Goal: Information Seeking & Learning: Understand process/instructions

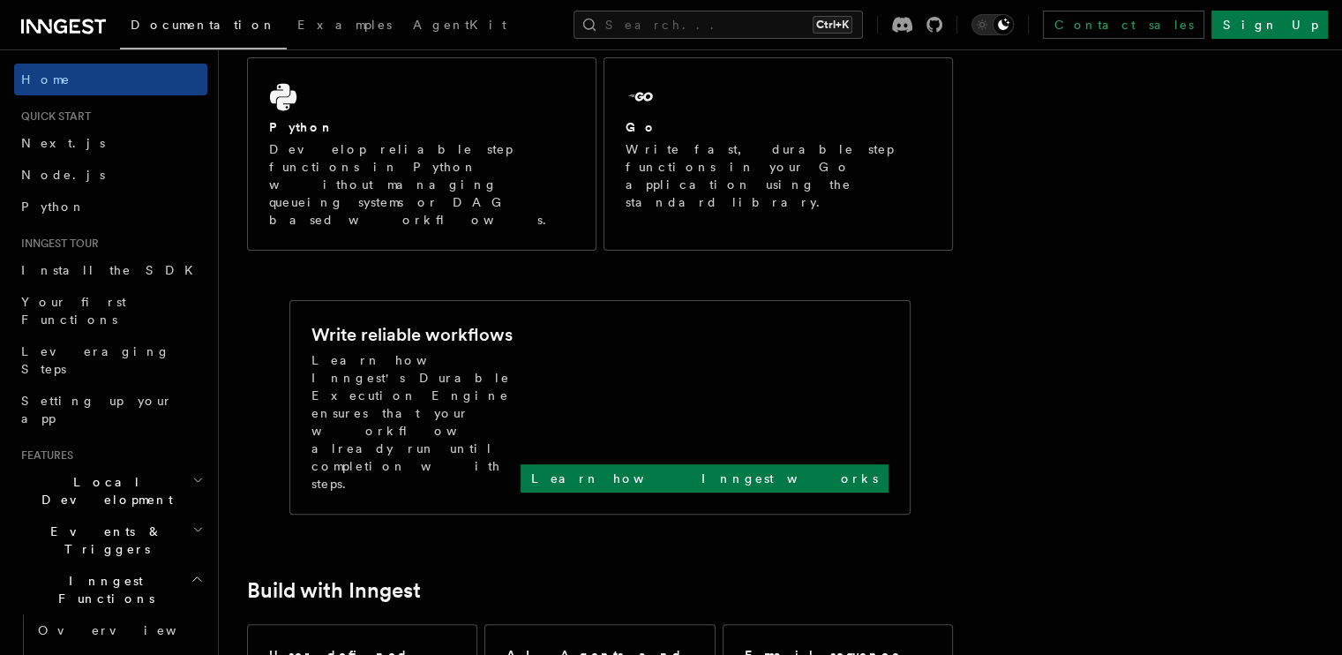
scroll to position [529, 0]
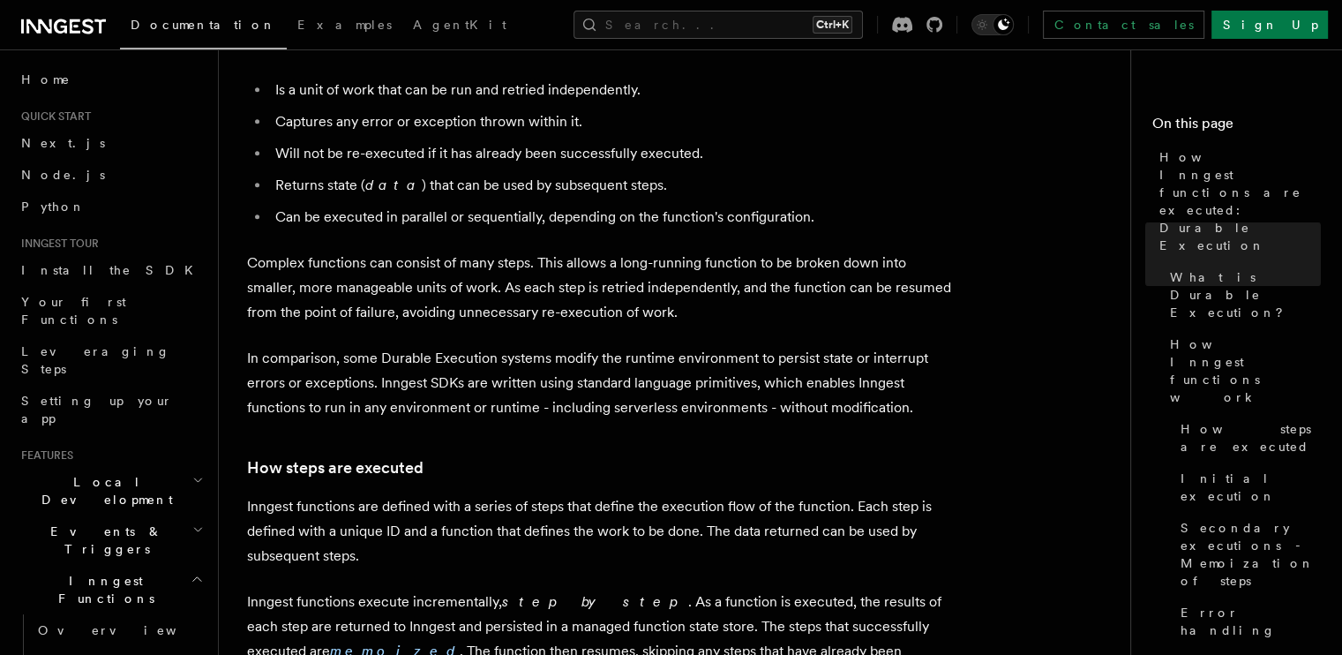
scroll to position [932, 0]
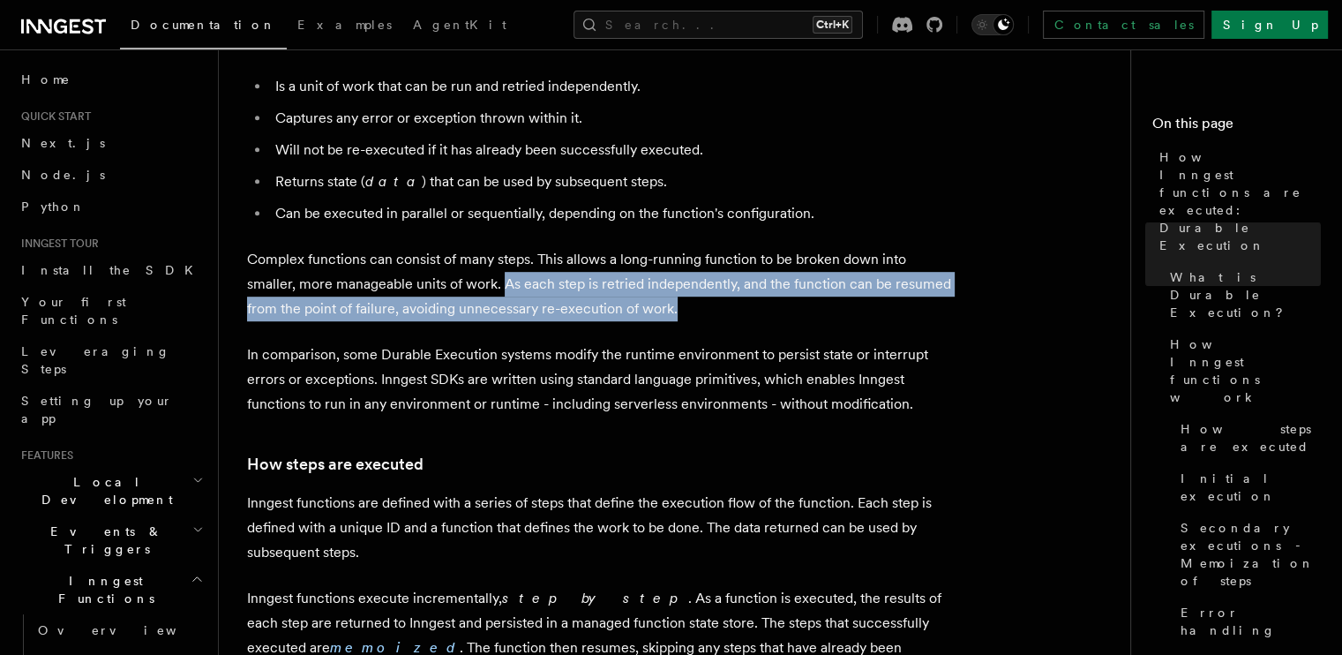
drag, startPoint x: 505, startPoint y: 235, endPoint x: 679, endPoint y: 260, distance: 175.7
click at [679, 260] on p "Complex functions can consist of many steps. This allows a long-running functio…" at bounding box center [600, 284] width 706 height 74
click at [692, 260] on p "Complex functions can consist of many steps. This allows a long-running functio…" at bounding box center [600, 284] width 706 height 74
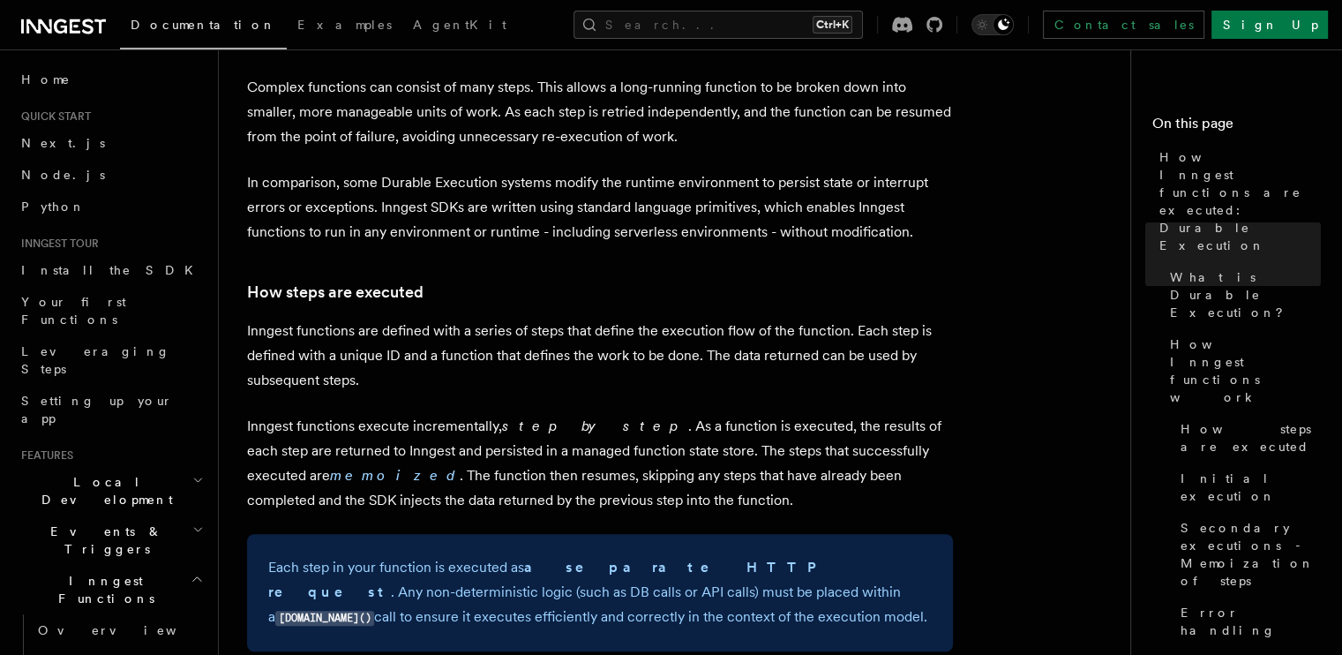
scroll to position [1108, 0]
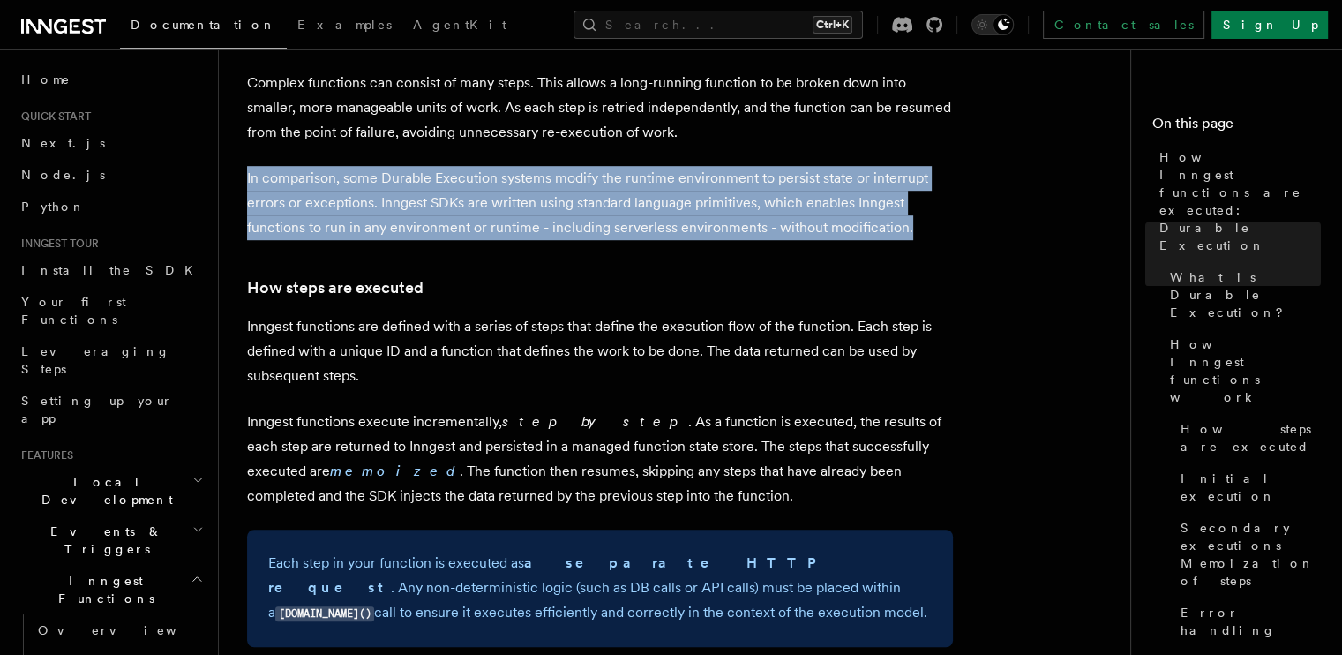
drag, startPoint x: 244, startPoint y: 126, endPoint x: 907, endPoint y: 171, distance: 664.3
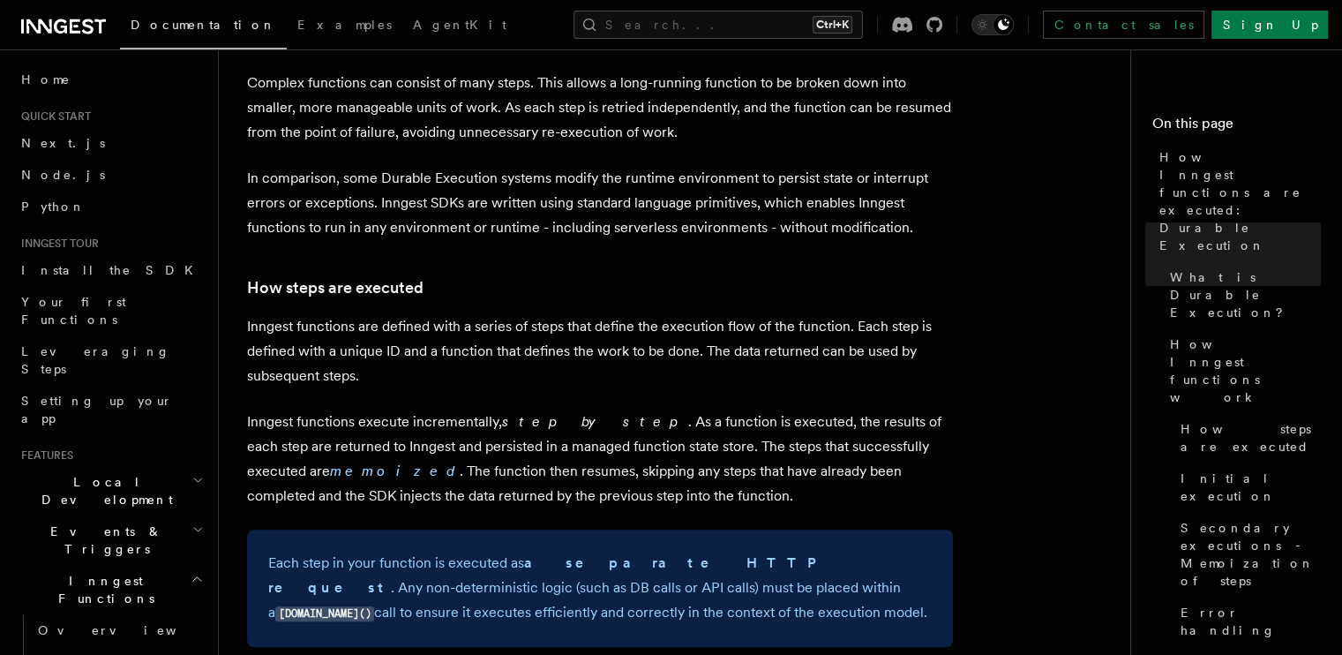
click at [564, 275] on h3 "How steps are executed" at bounding box center [600, 287] width 706 height 25
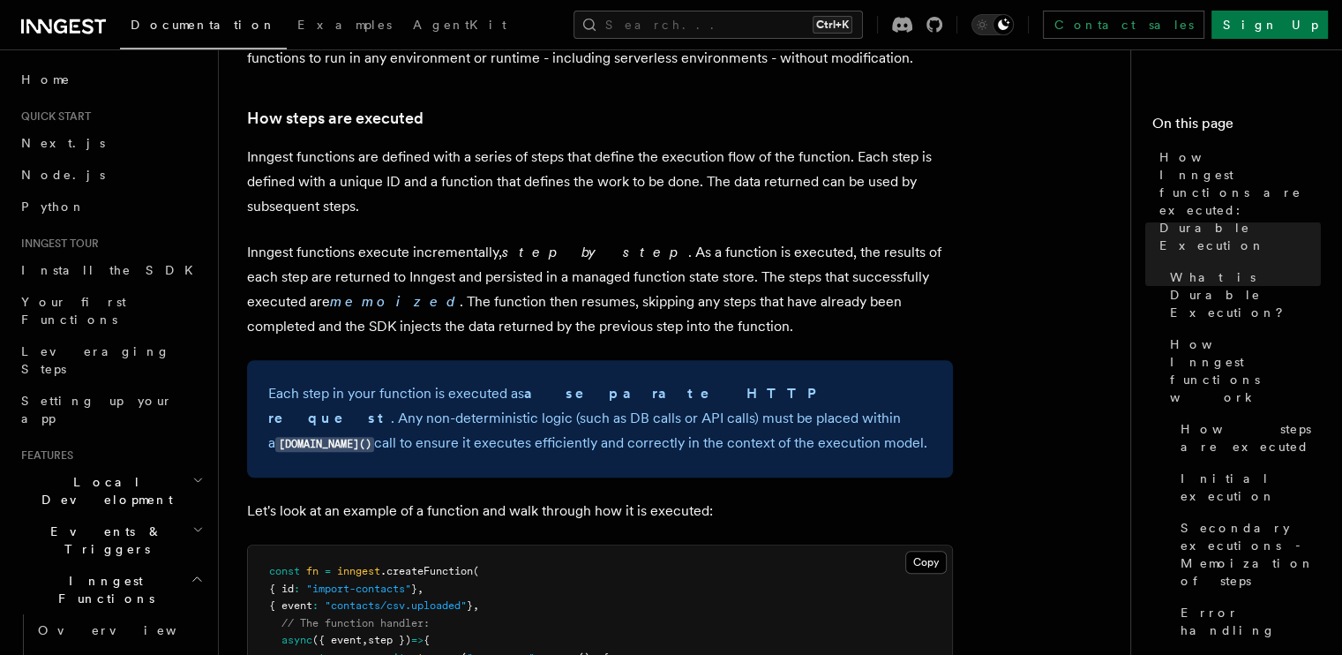
scroll to position [1285, 0]
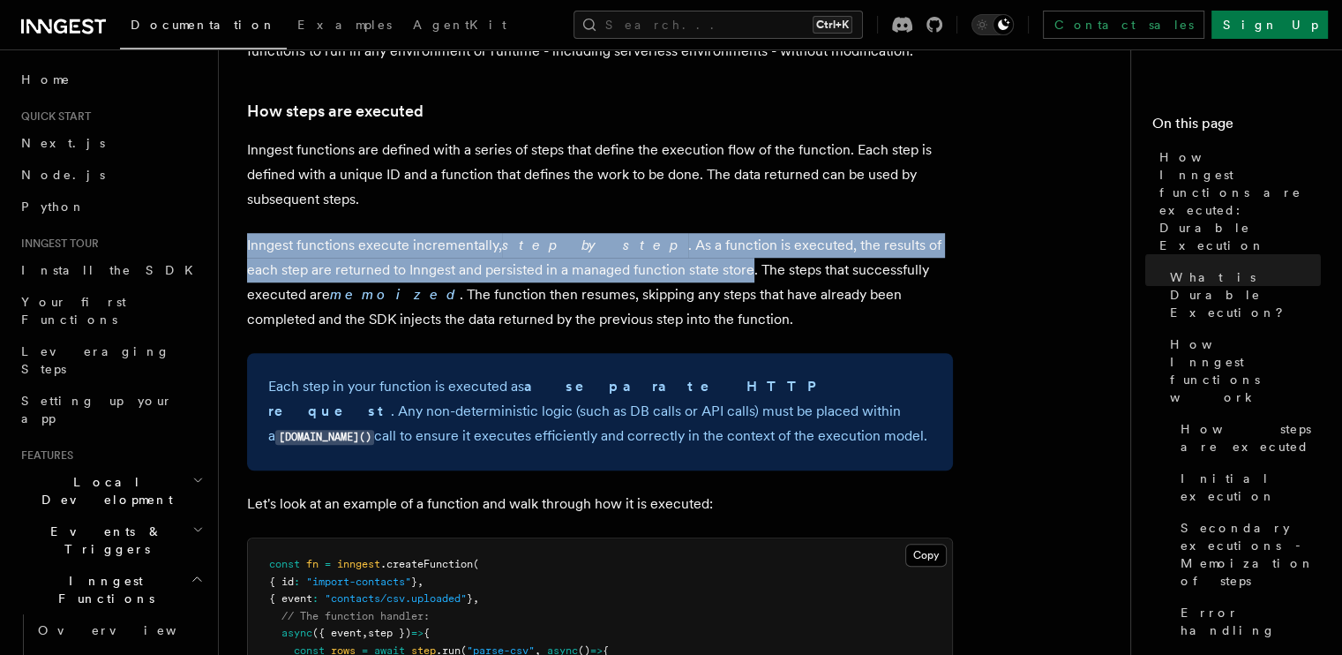
drag, startPoint x: 664, startPoint y: 218, endPoint x: 220, endPoint y: 193, distance: 444.6
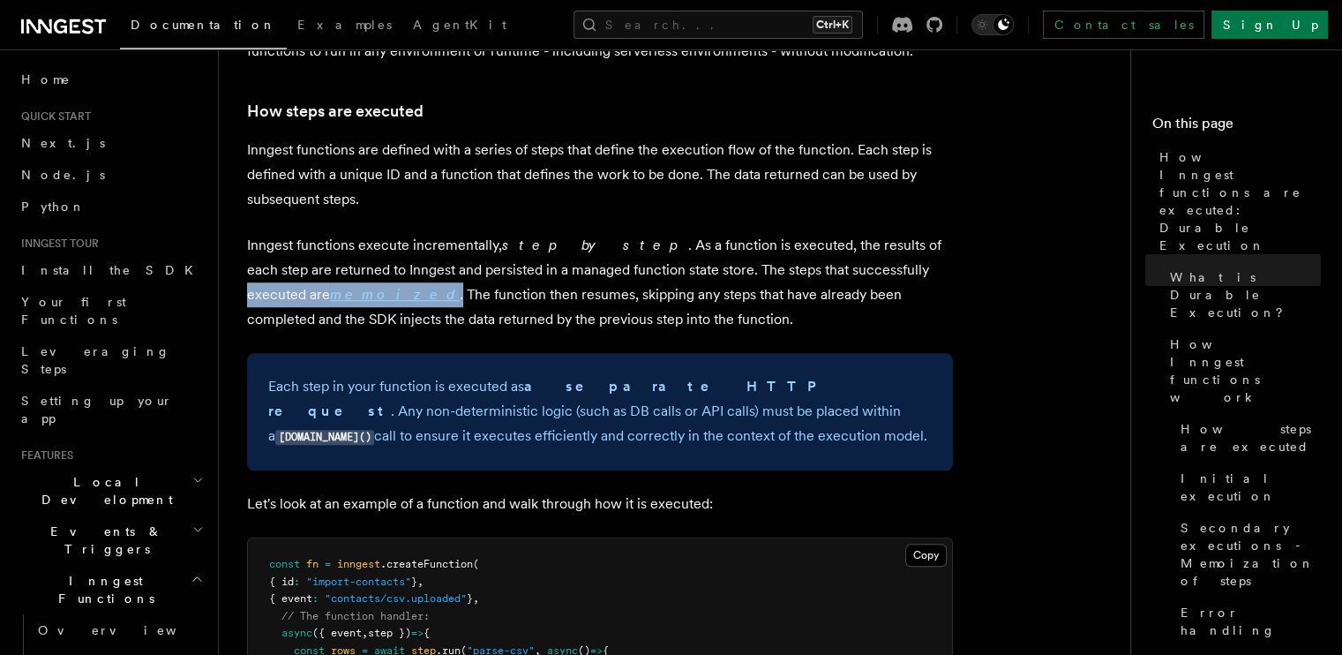
drag, startPoint x: 314, startPoint y: 246, endPoint x: 840, endPoint y: 219, distance: 526.7
click at [840, 233] on p "Inngest functions execute incrementally, step by step . As a function is execut…" at bounding box center [600, 282] width 706 height 99
click at [636, 267] on p "Inngest functions execute incrementally, step by step . As a function is execut…" at bounding box center [600, 282] width 706 height 99
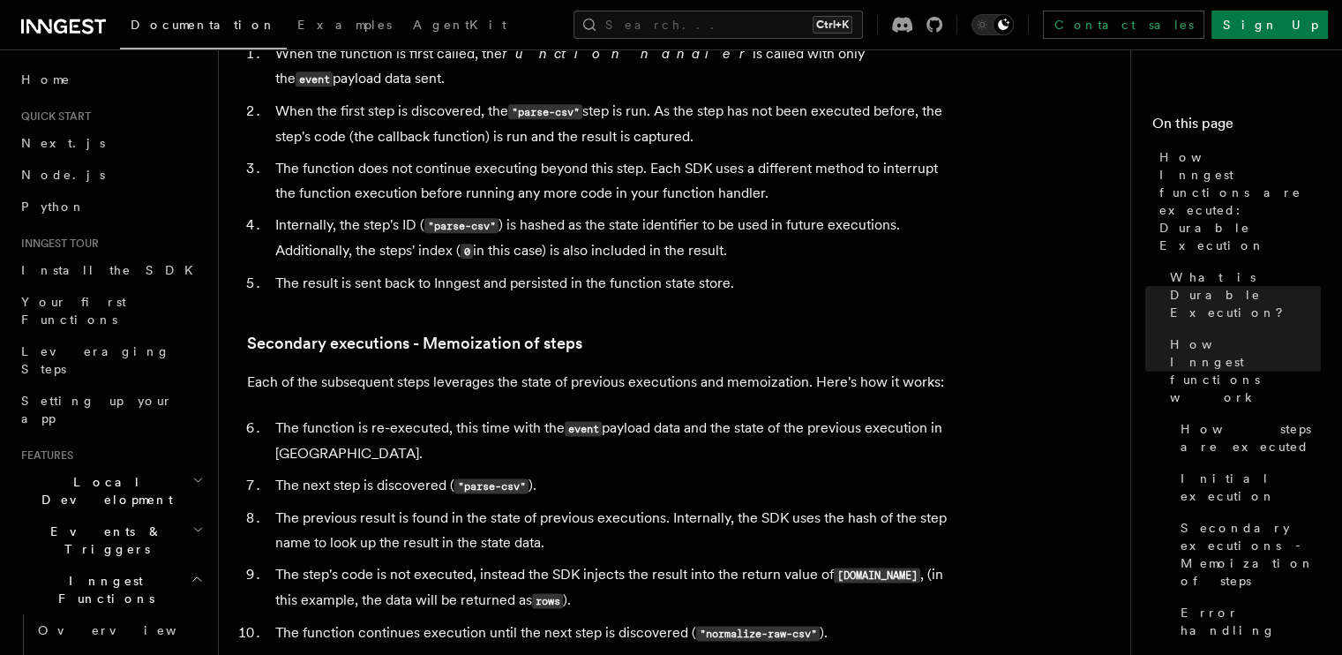
scroll to position [2256, 0]
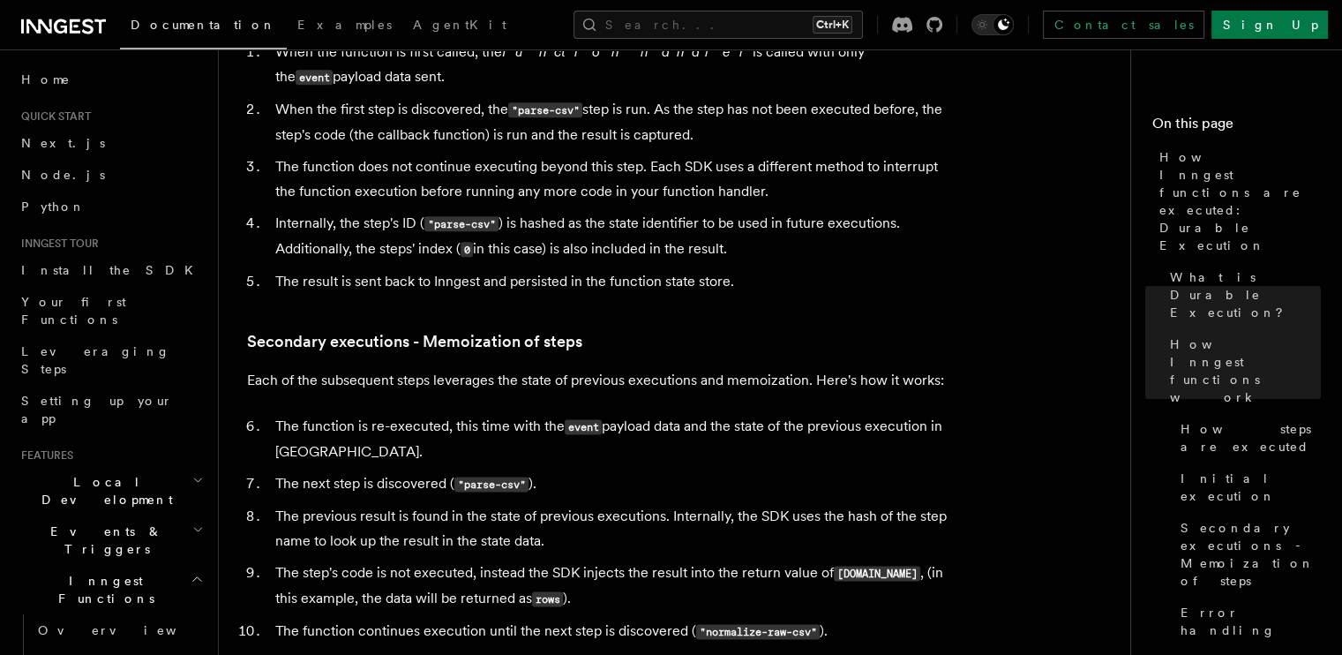
drag, startPoint x: 275, startPoint y: 148, endPoint x: 746, endPoint y: 186, distance: 471.9
click at [746, 211] on li "Internally, the step's ID ( "parse-csv" ) is hashed as the state identifier to …" at bounding box center [611, 236] width 683 height 51
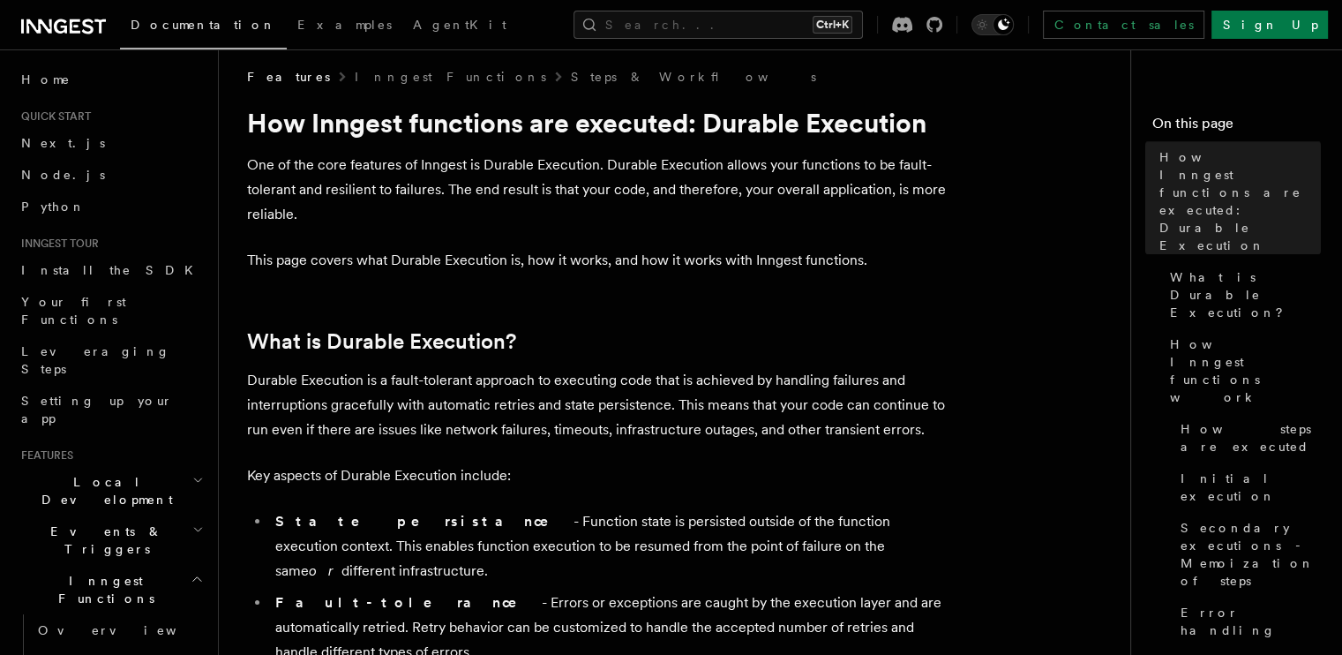
scroll to position [0, 0]
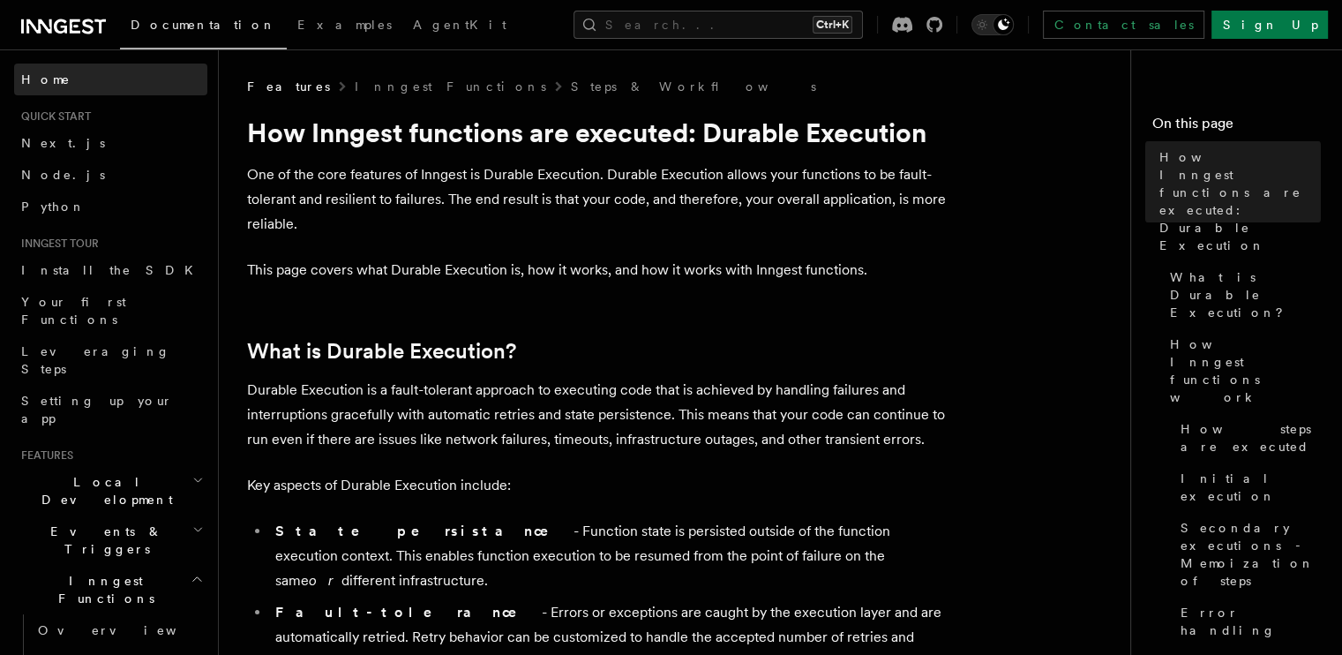
click at [44, 93] on link "Home" at bounding box center [110, 80] width 193 height 32
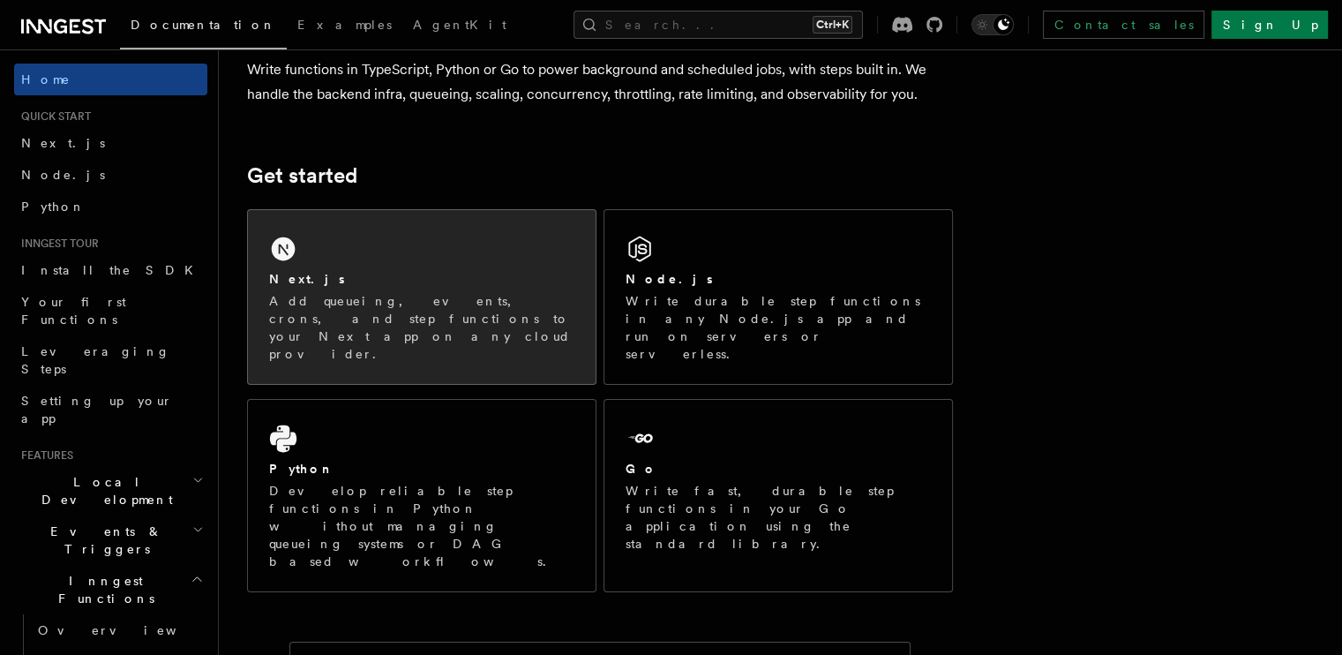
scroll to position [176, 0]
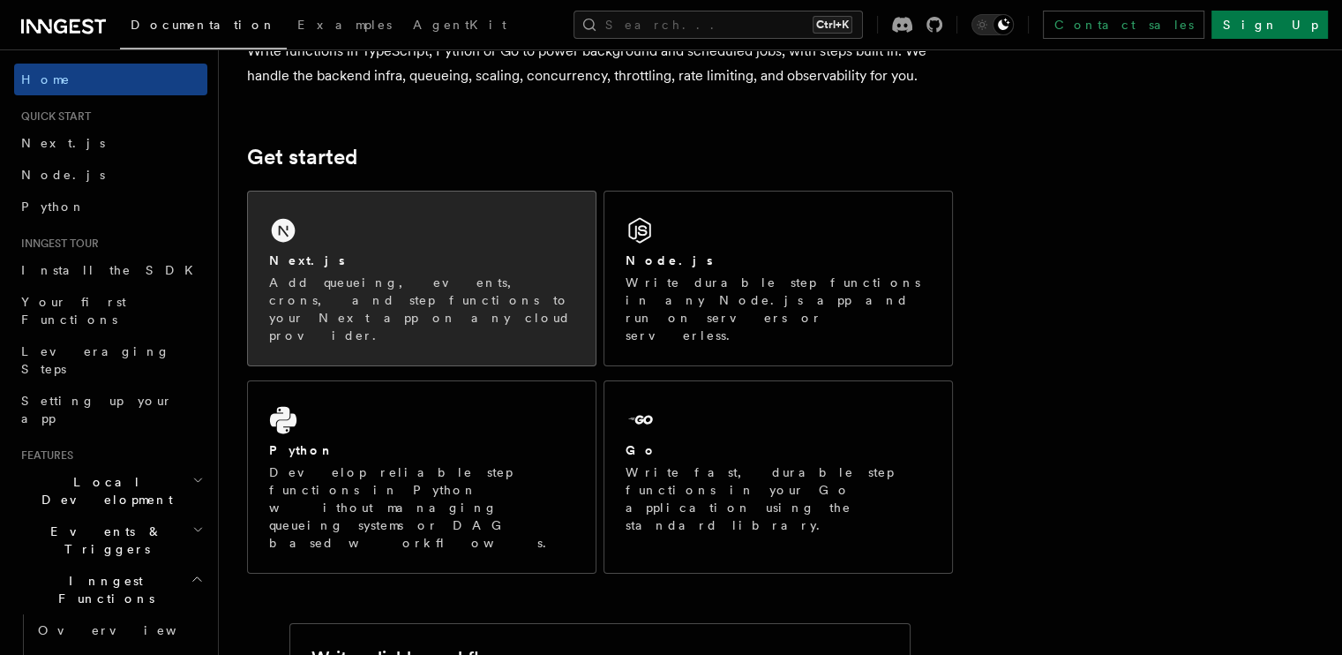
click at [380, 264] on div "Next.js" at bounding box center [421, 261] width 305 height 19
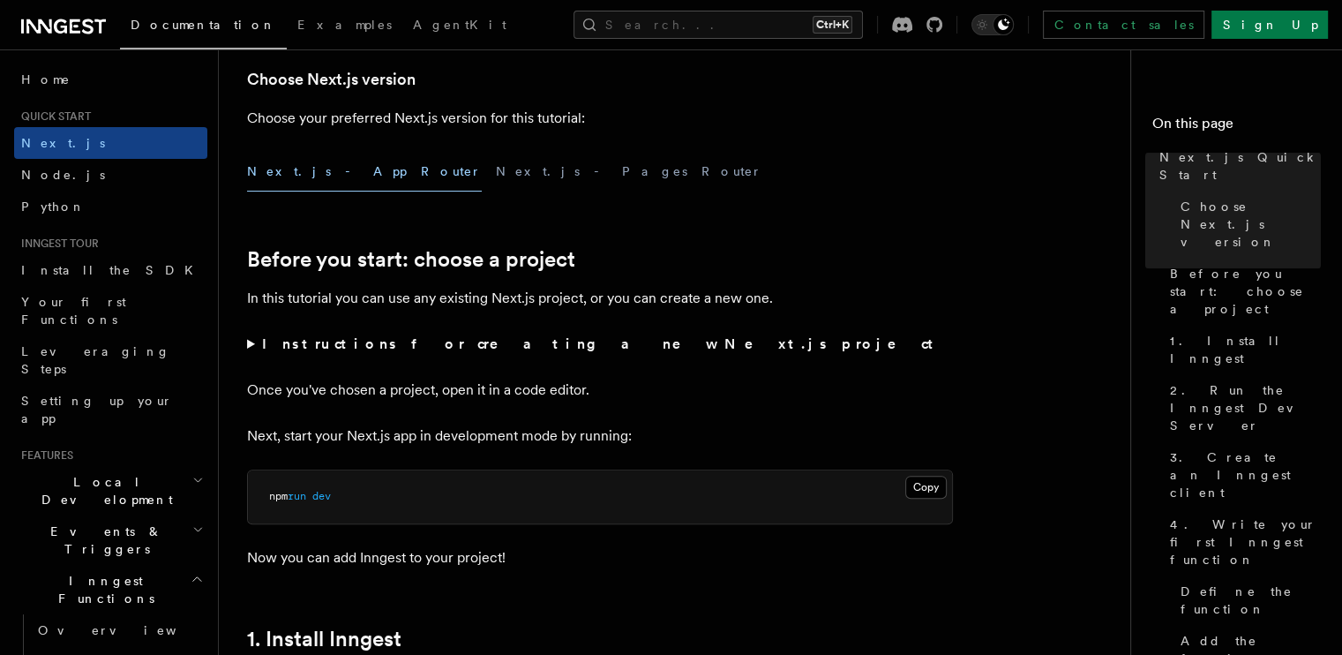
scroll to position [430, 0]
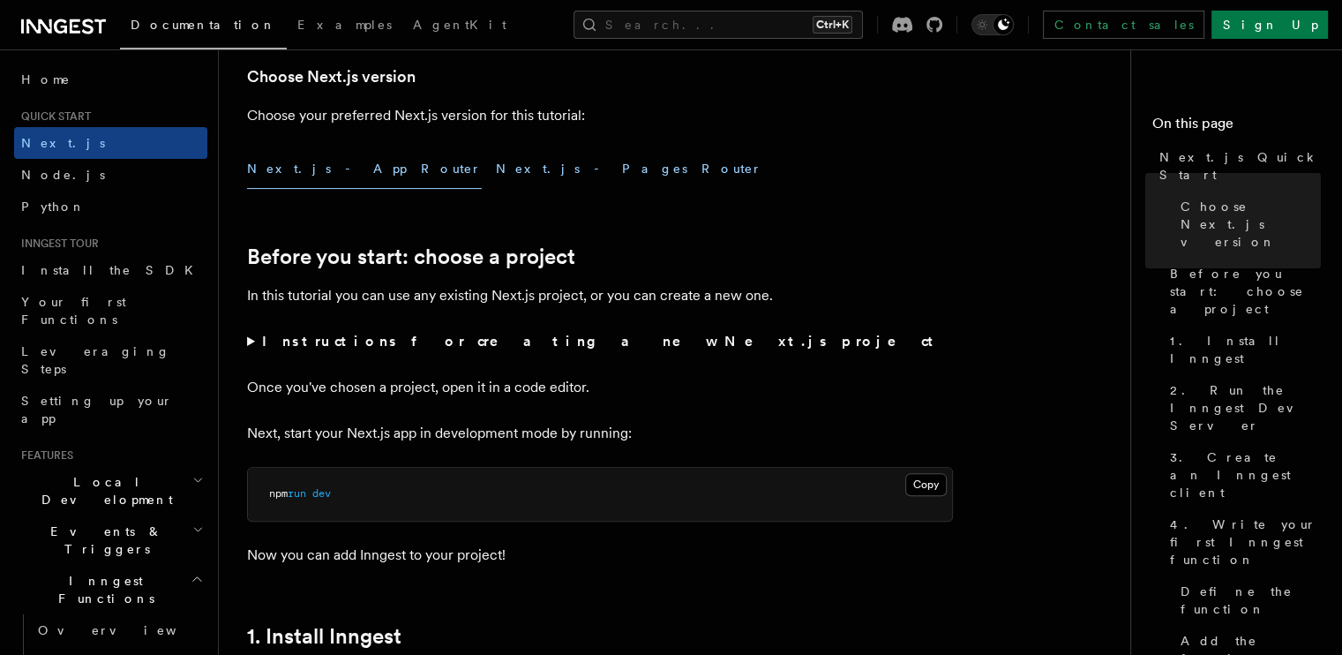
click at [496, 158] on button "Next.js - Pages Router" at bounding box center [629, 169] width 267 height 40
click at [327, 170] on button "Next.js - App Router" at bounding box center [364, 169] width 235 height 40
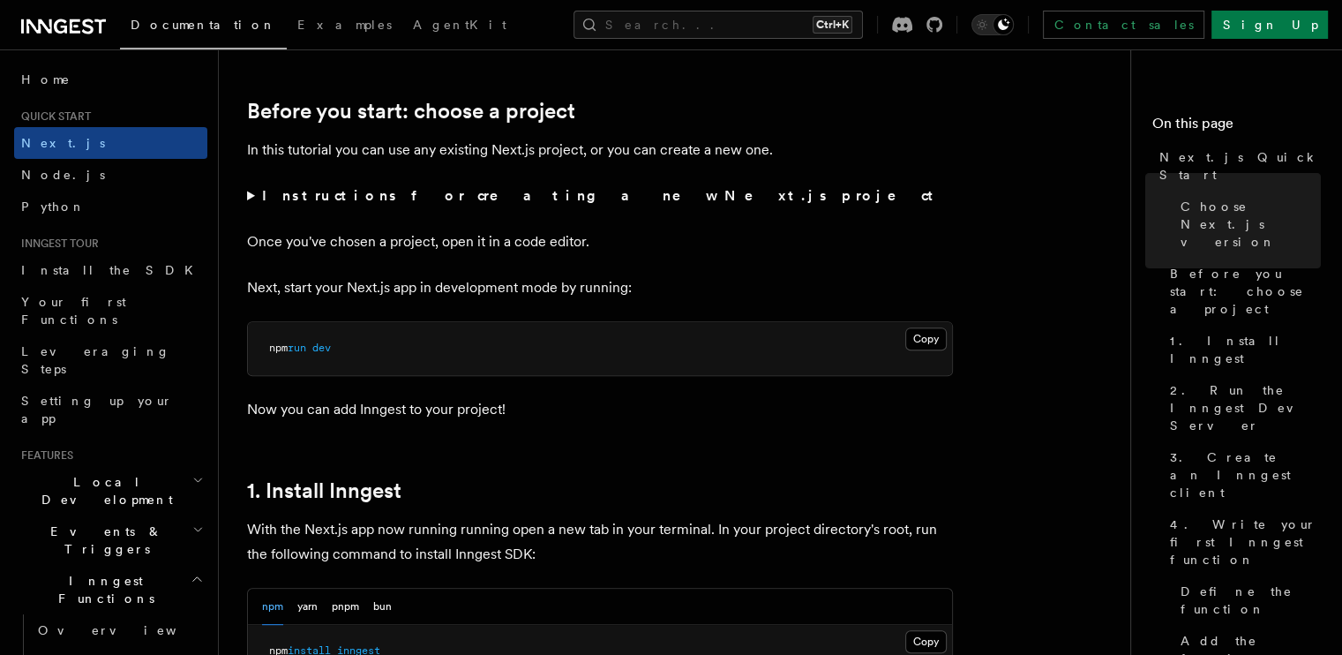
scroll to position [579, 0]
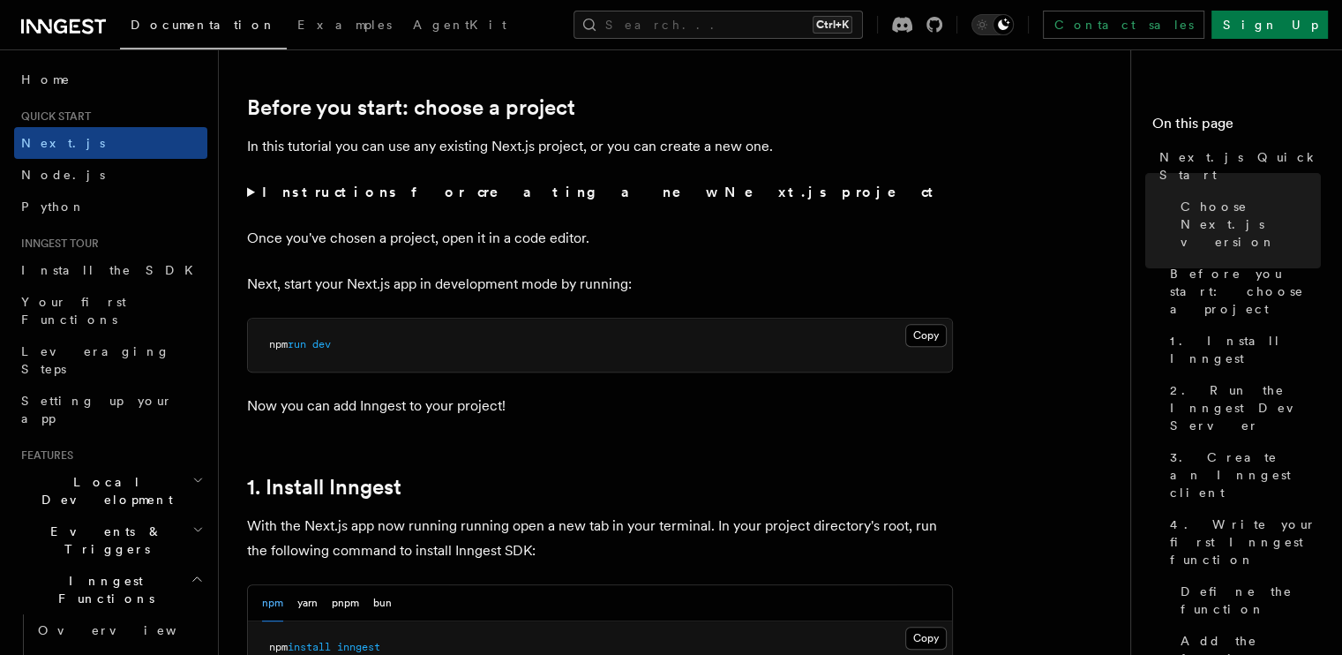
click at [420, 193] on strong "Instructions for creating a new Next.js project" at bounding box center [601, 192] width 679 height 17
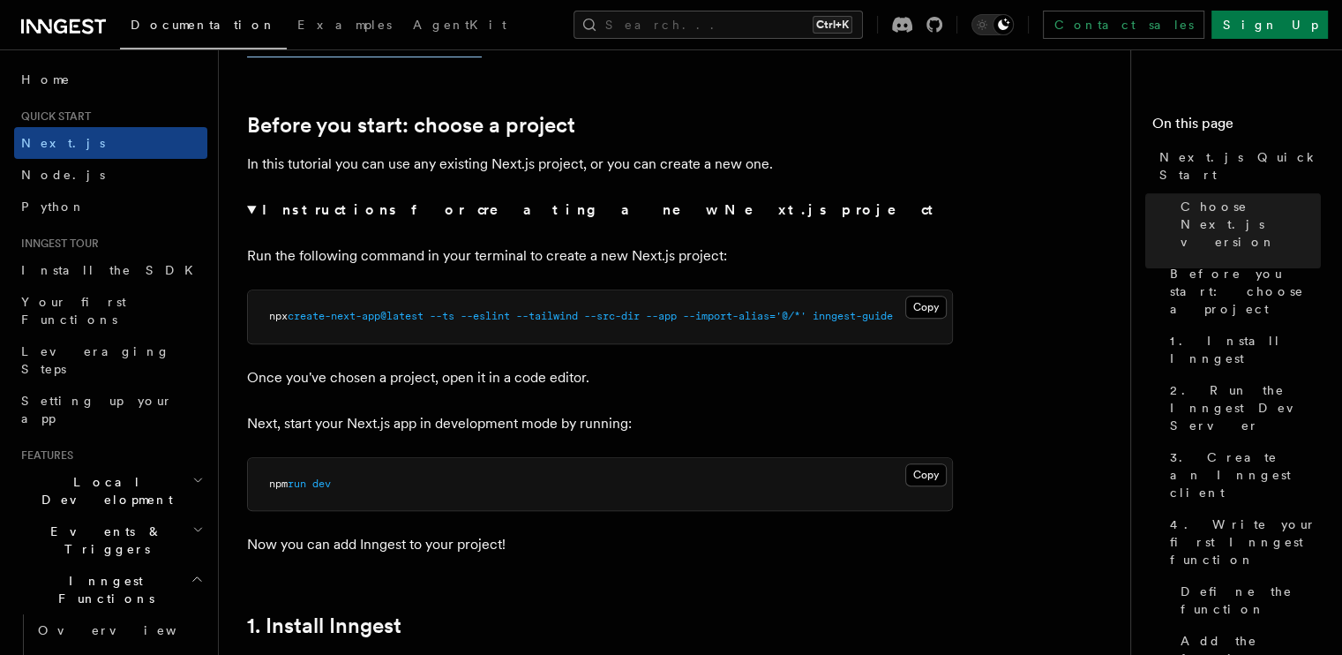
scroll to position [559, 0]
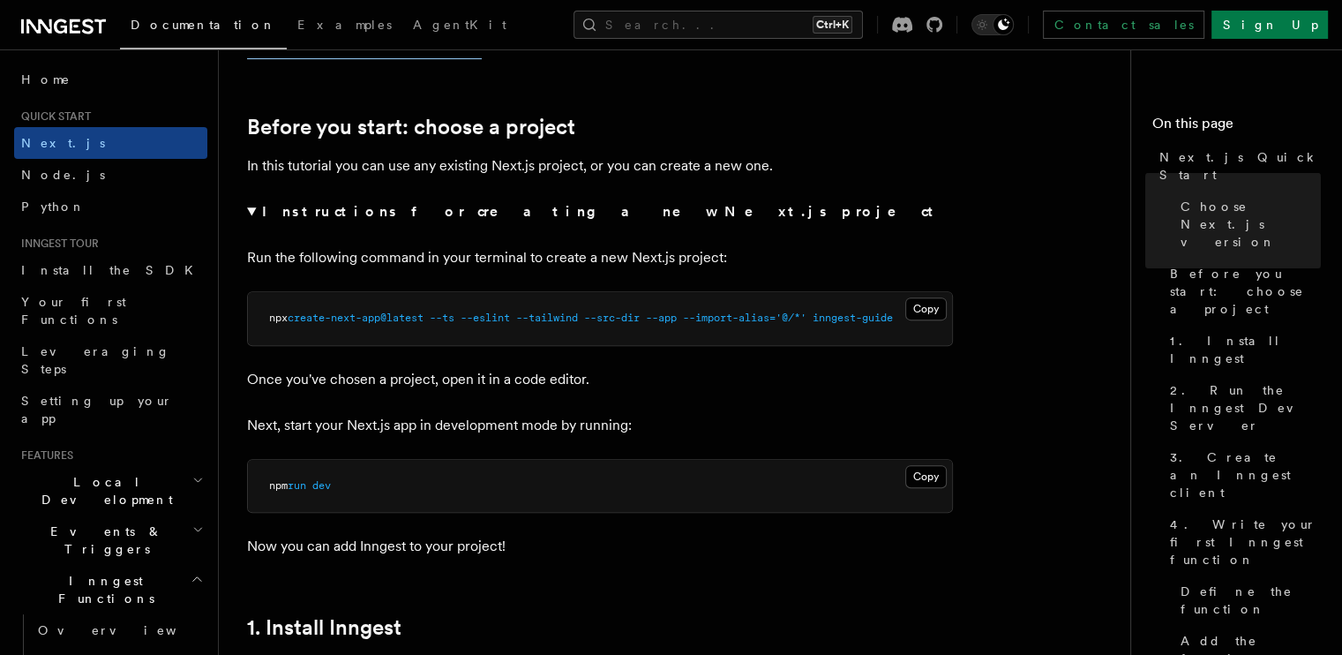
click at [300, 206] on strong "Instructions for creating a new Next.js project" at bounding box center [601, 211] width 679 height 17
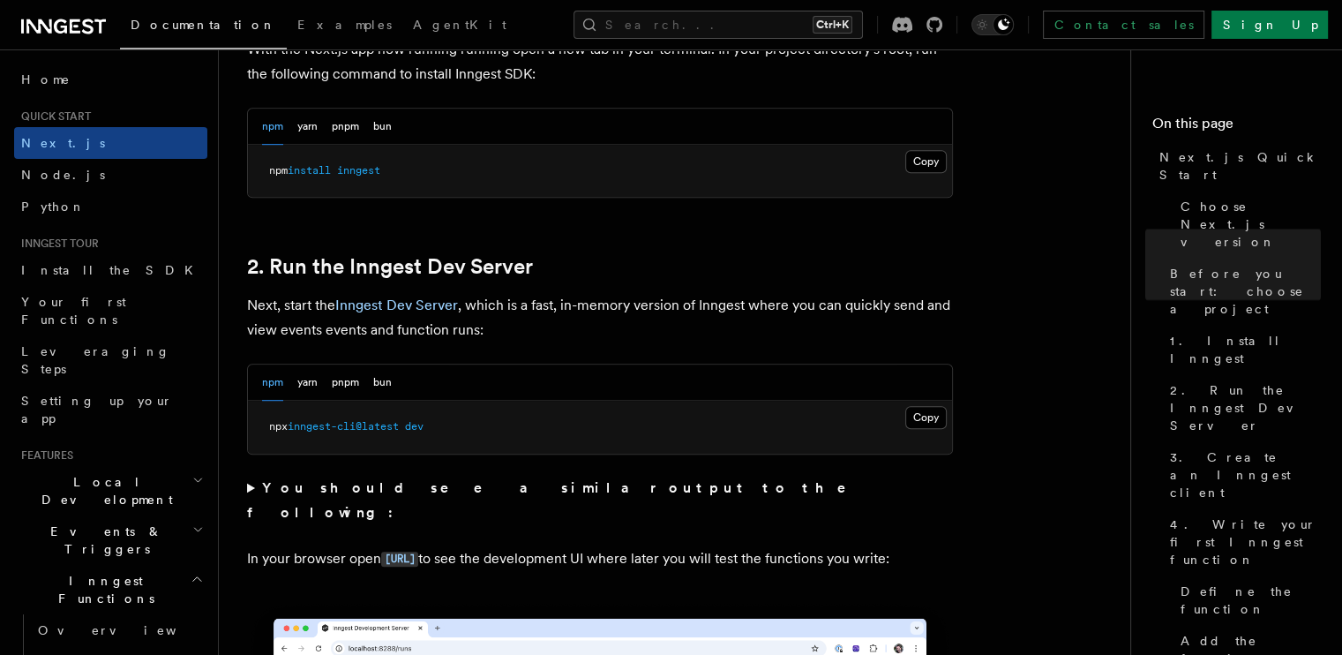
scroll to position [1055, 0]
click at [357, 126] on button "pnpm" at bounding box center [345, 127] width 27 height 36
click at [280, 130] on button "npm" at bounding box center [272, 127] width 21 height 36
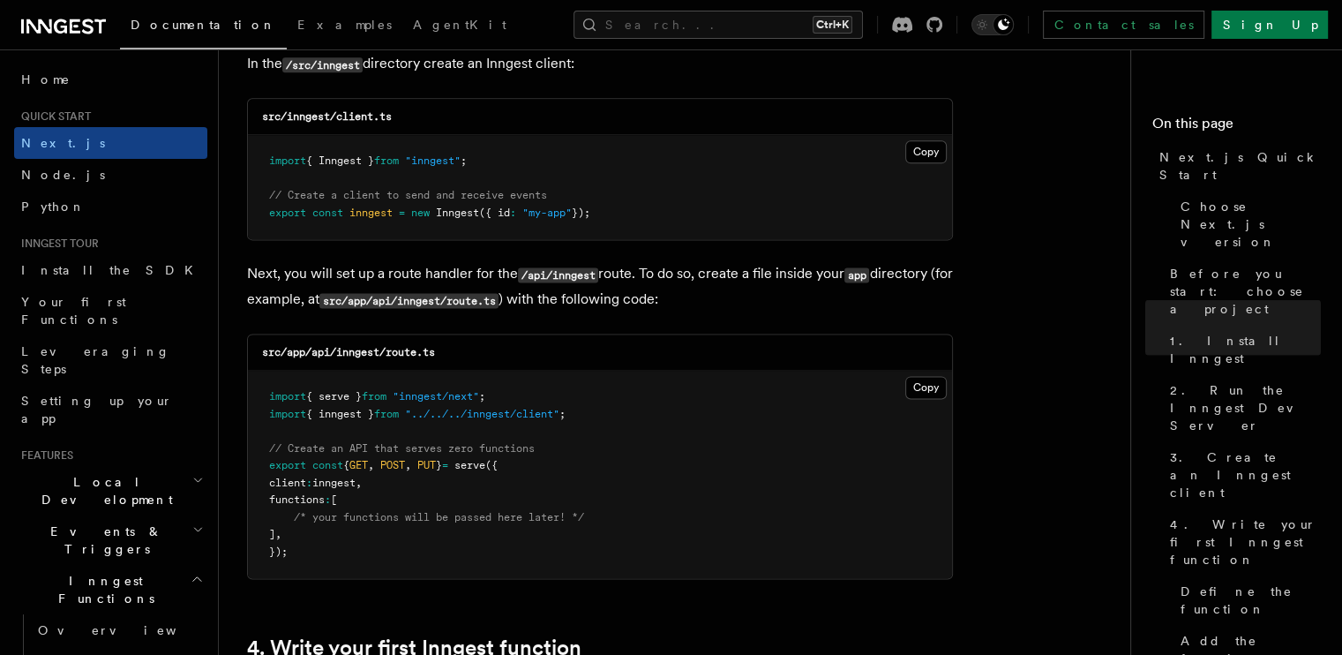
scroll to position [2286, 0]
drag, startPoint x: 611, startPoint y: 214, endPoint x: 265, endPoint y: 140, distance: 353.6
click at [265, 140] on pre "import { Inngest } from "inngest" ; // Create a client to send and receive even…" at bounding box center [600, 186] width 704 height 104
click at [556, 238] on pre "import { Inngest } from "inngest" ; // Create a client to send and receive even…" at bounding box center [600, 186] width 704 height 104
drag, startPoint x: 611, startPoint y: 210, endPoint x: 255, endPoint y: 148, distance: 361.0
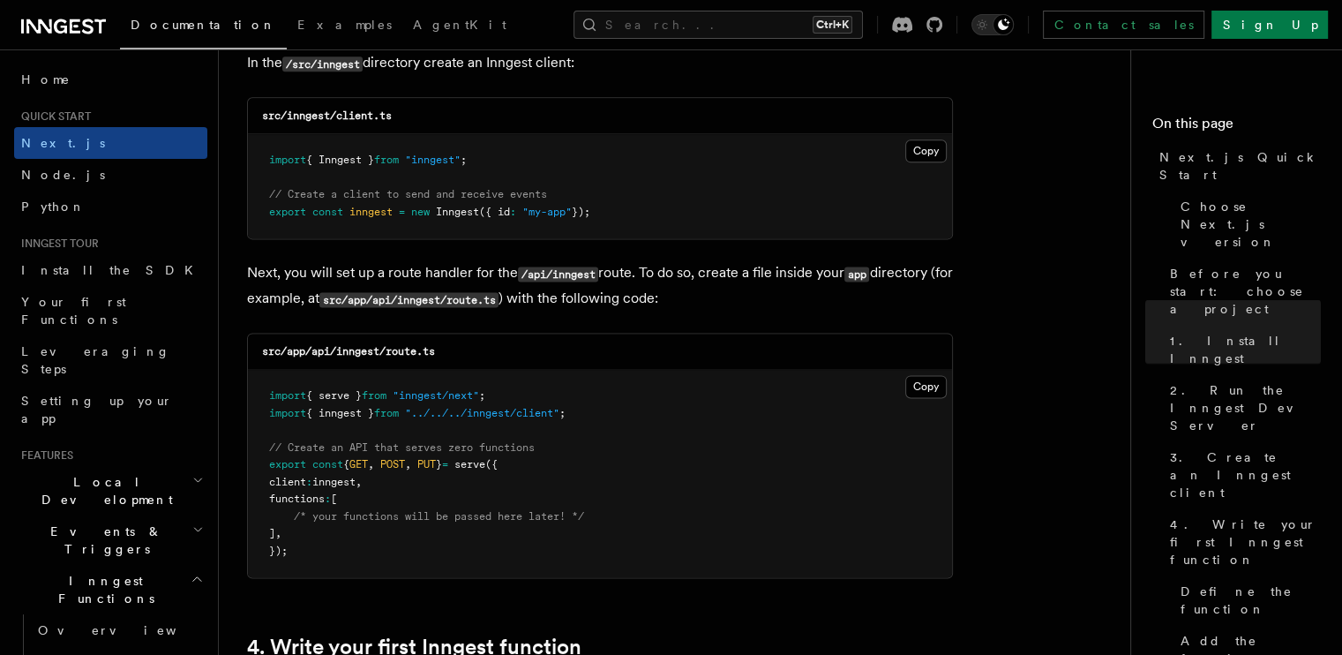
click at [255, 148] on pre "import { Inngest } from "inngest" ; // Create a client to send and receive even…" at bounding box center [600, 186] width 704 height 104
click at [627, 209] on pre "import { Inngest } from "inngest" ; // Create a client to send and receive even…" at bounding box center [600, 186] width 704 height 104
drag, startPoint x: 627, startPoint y: 209, endPoint x: 258, endPoint y: 163, distance: 371.7
click at [258, 163] on pre "import { Inngest } from "inngest" ; // Create a client to send and receive even…" at bounding box center [600, 186] width 704 height 104
click at [600, 220] on pre "import { Inngest } from "inngest" ; // Create a client to send and receive even…" at bounding box center [600, 186] width 704 height 104
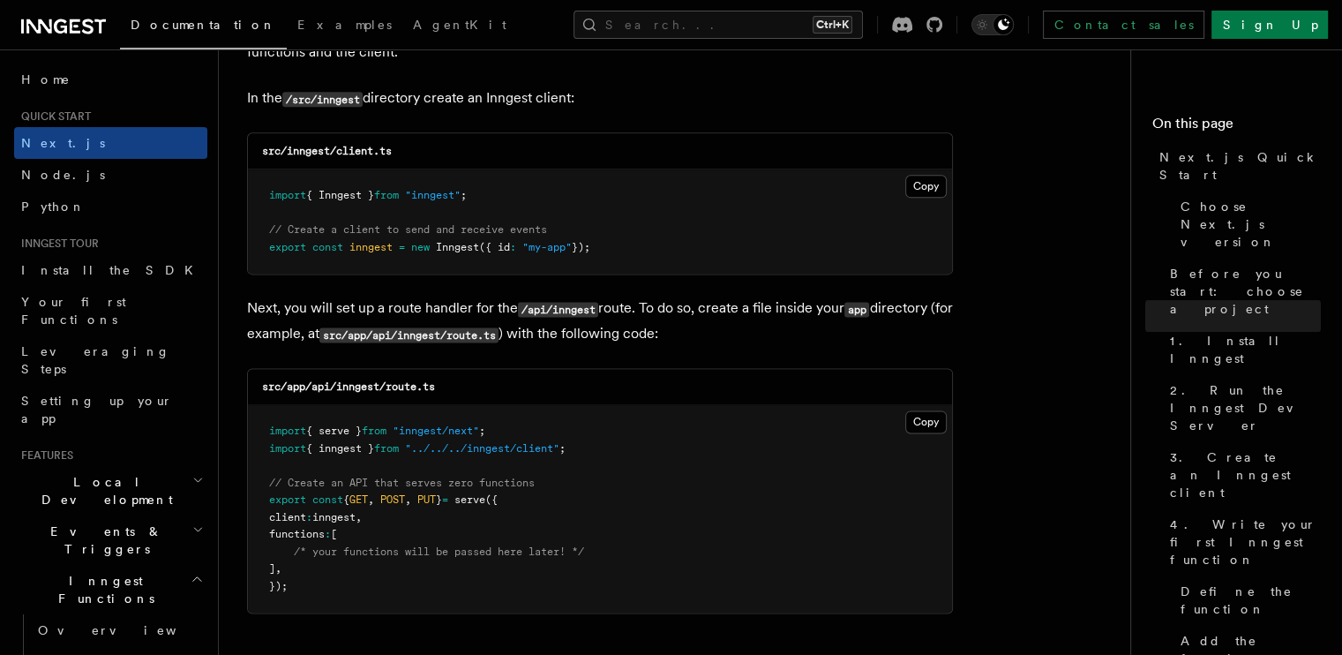
scroll to position [2250, 0]
drag, startPoint x: 620, startPoint y: 246, endPoint x: 553, endPoint y: 229, distance: 69.4
click at [553, 229] on pre "import { Inngest } from "inngest" ; // Create a client to send and receive even…" at bounding box center [600, 222] width 704 height 104
click at [551, 214] on pre "import { Inngest } from "inngest" ; // Create a client to send and receive even…" at bounding box center [600, 222] width 704 height 104
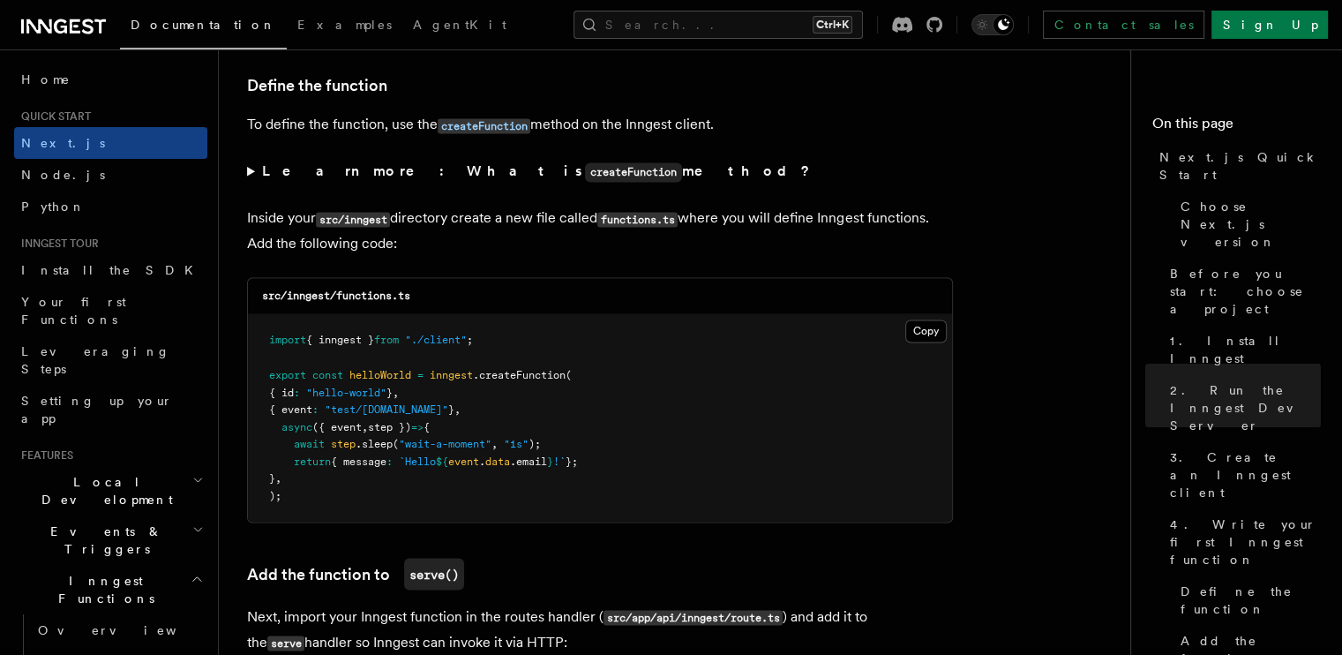
scroll to position [3009, 0]
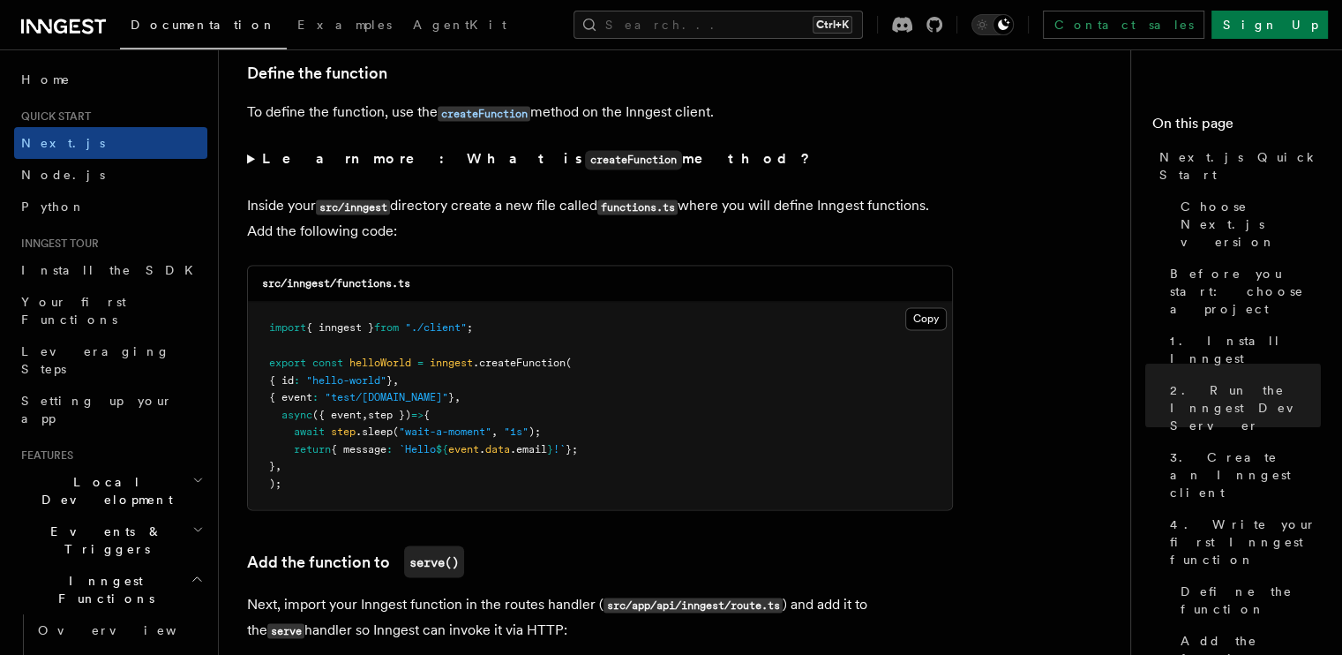
click at [254, 157] on summary "Learn more: What is createFunction method?" at bounding box center [600, 159] width 706 height 26
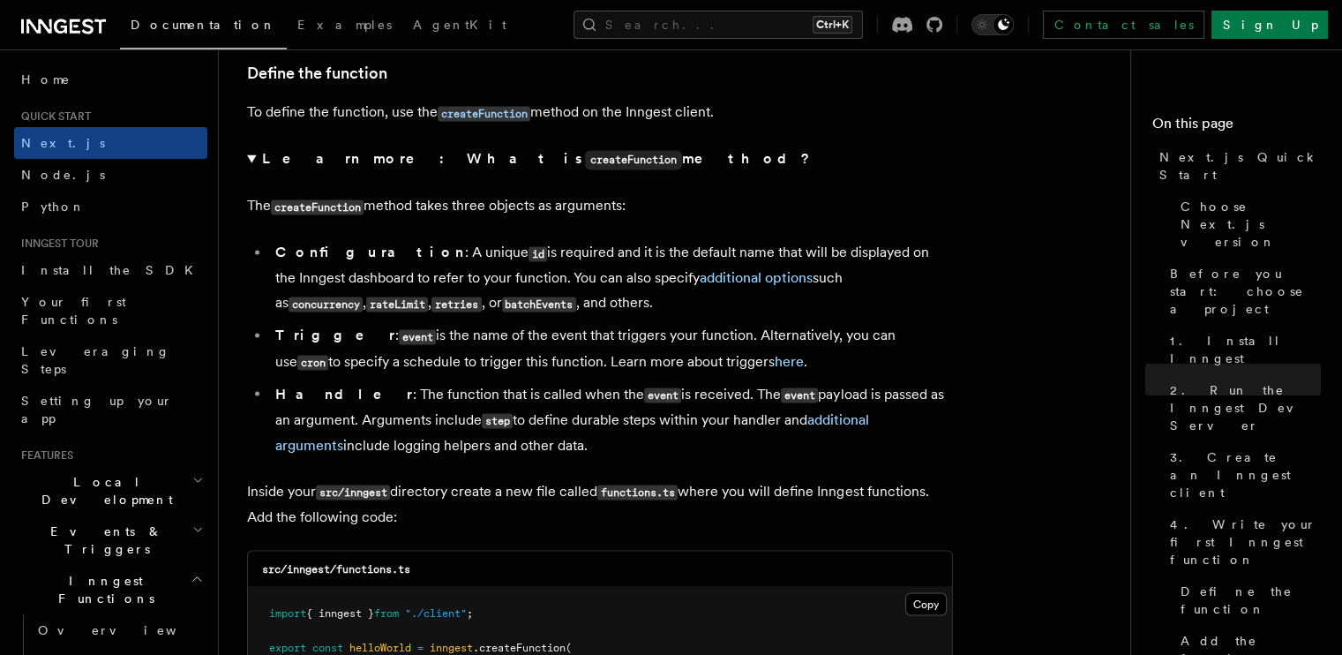
click at [269, 161] on strong "Learn more: What is createFunction method?" at bounding box center [538, 158] width 552 height 17
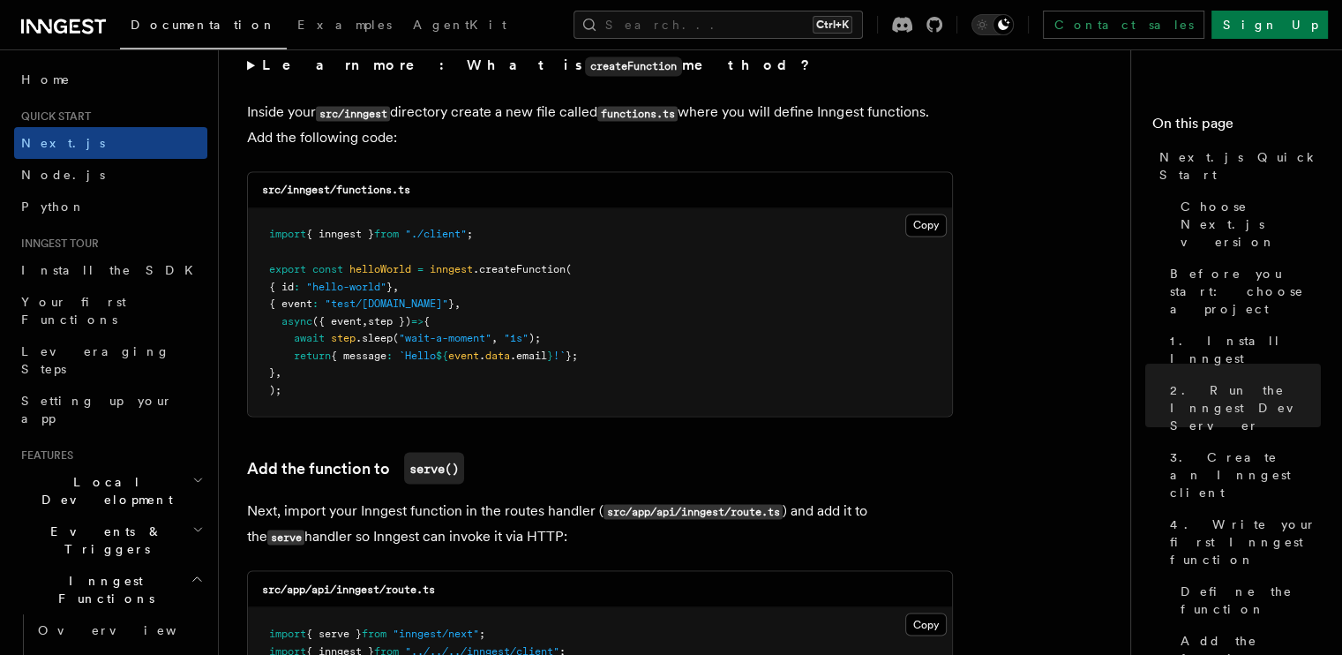
scroll to position [3102, 0]
drag, startPoint x: 474, startPoint y: 306, endPoint x: 283, endPoint y: 306, distance: 190.6
click at [283, 306] on pre "import { inngest } from "./client" ; export const helloWorld = inngest .createF…" at bounding box center [600, 312] width 704 height 207
click at [350, 71] on strong "Learn more: What is createFunction method?" at bounding box center [538, 65] width 552 height 17
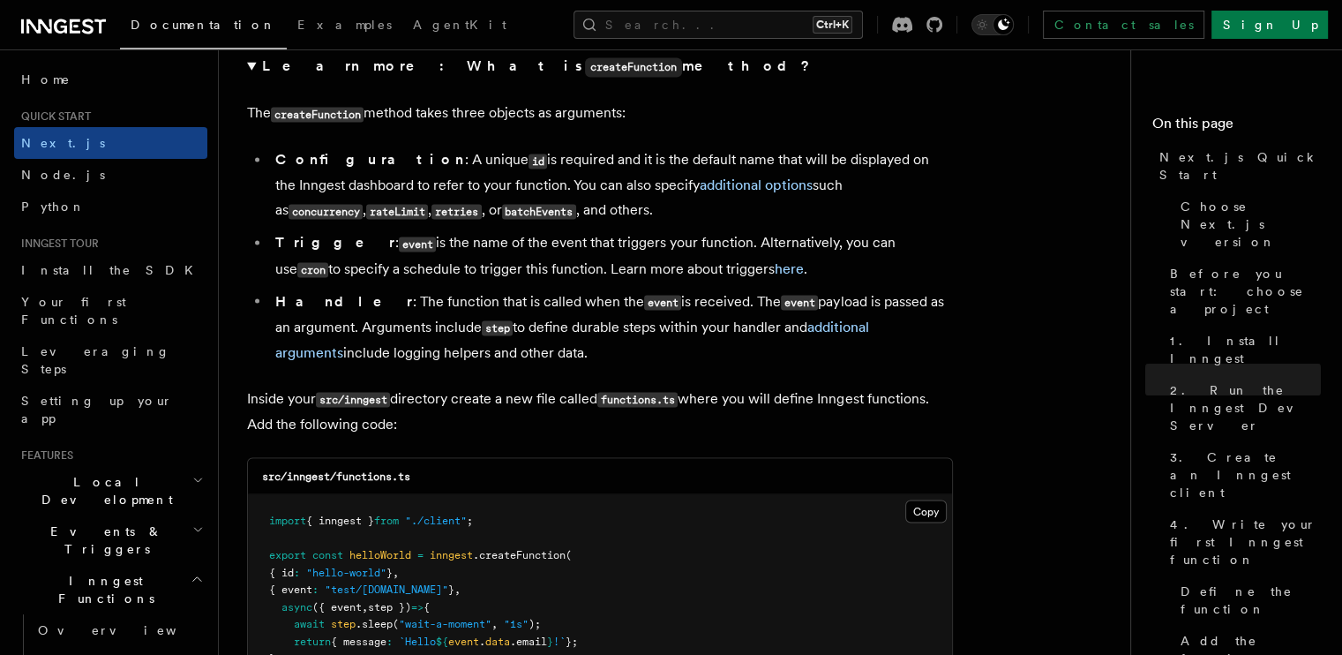
scroll to position [3071, 0]
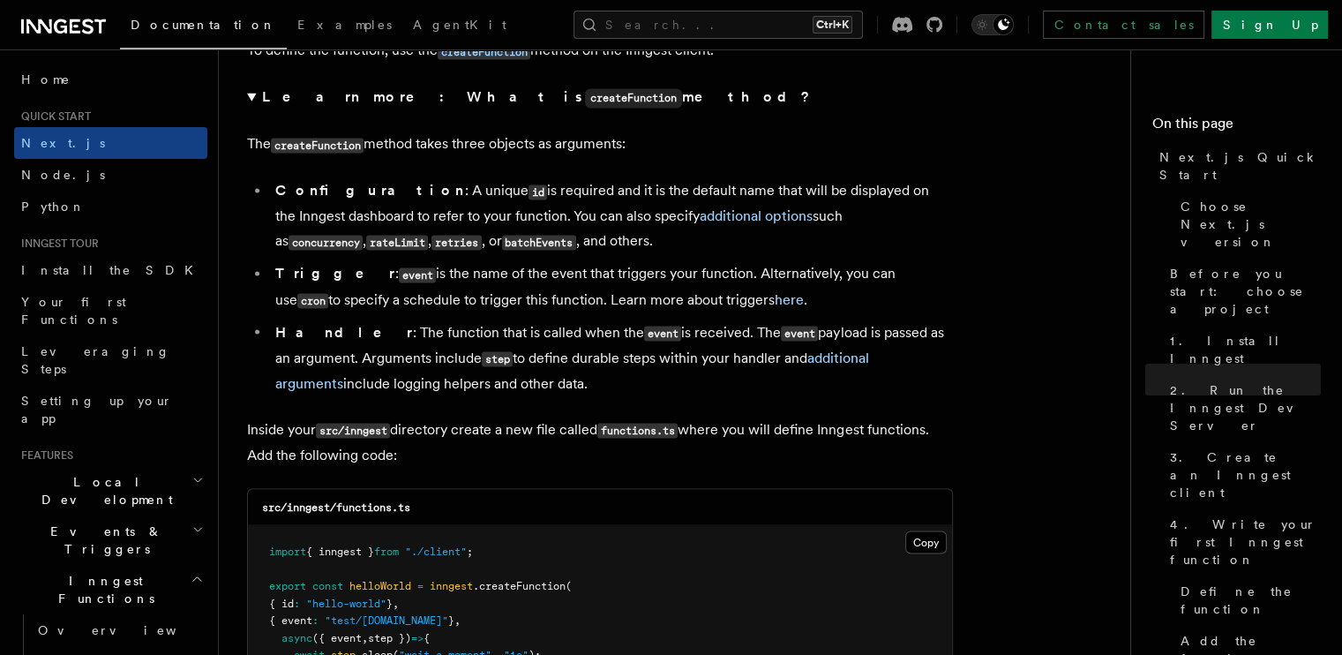
click at [267, 105] on strong "Learn more: What is createFunction method?" at bounding box center [538, 96] width 552 height 17
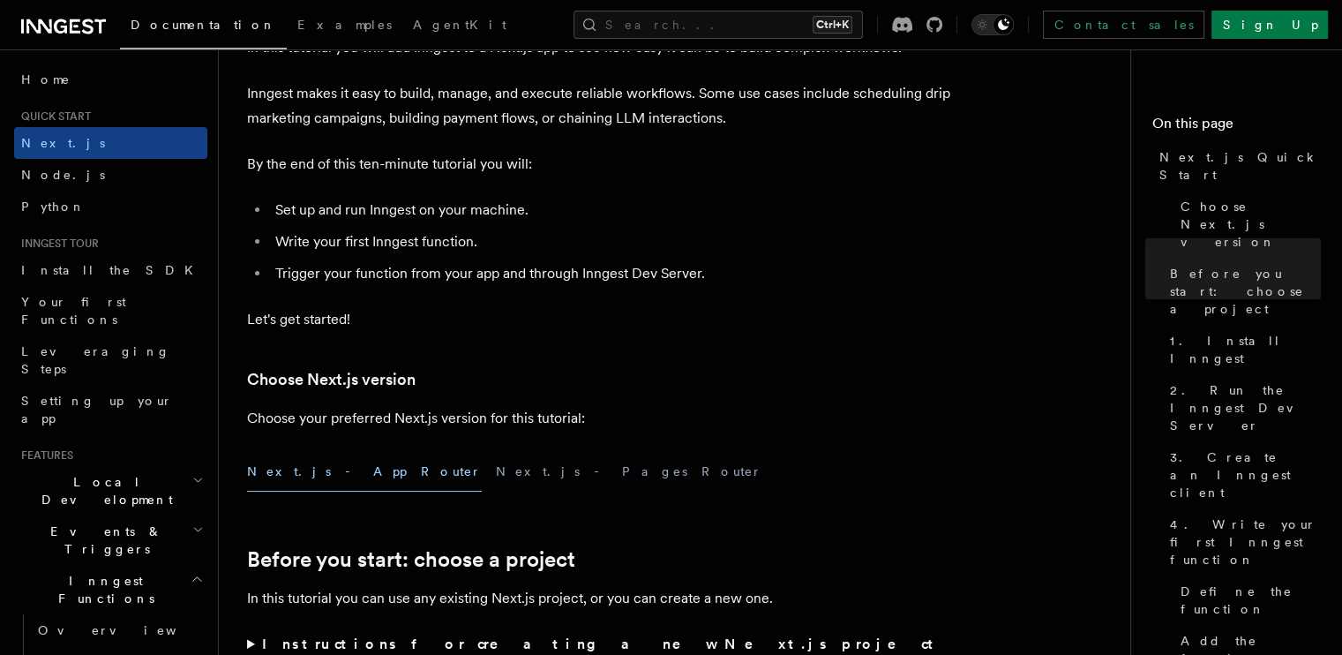
scroll to position [0, 0]
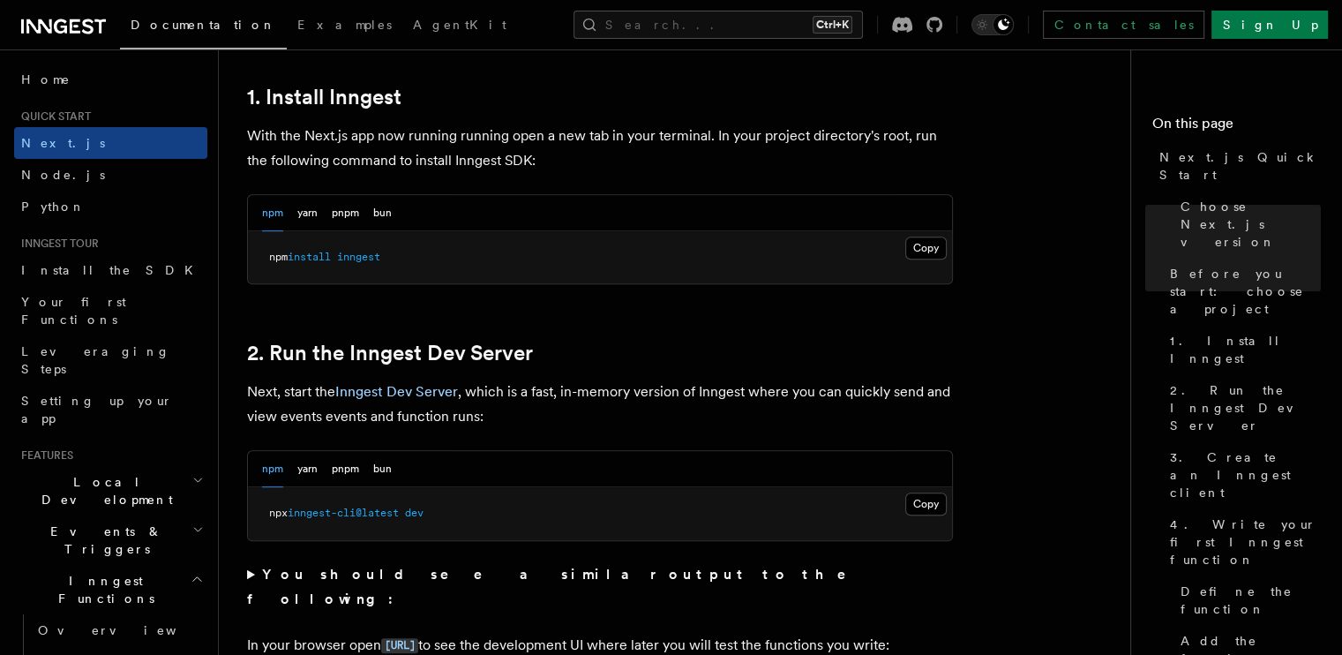
scroll to position [971, 0]
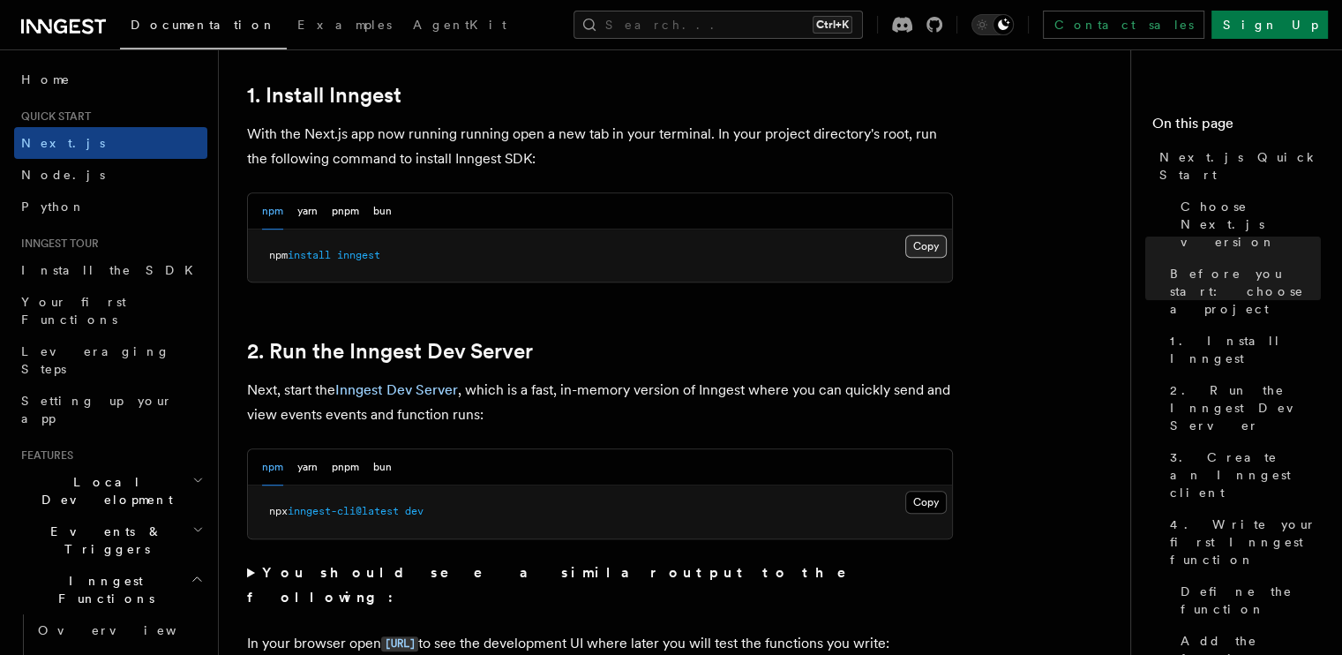
click at [920, 244] on button "Copy Copied" at bounding box center [925, 246] width 41 height 23
drag, startPoint x: 921, startPoint y: 499, endPoint x: 904, endPoint y: 543, distance: 46.7
click at [921, 500] on button "Copy Copied" at bounding box center [925, 502] width 41 height 23
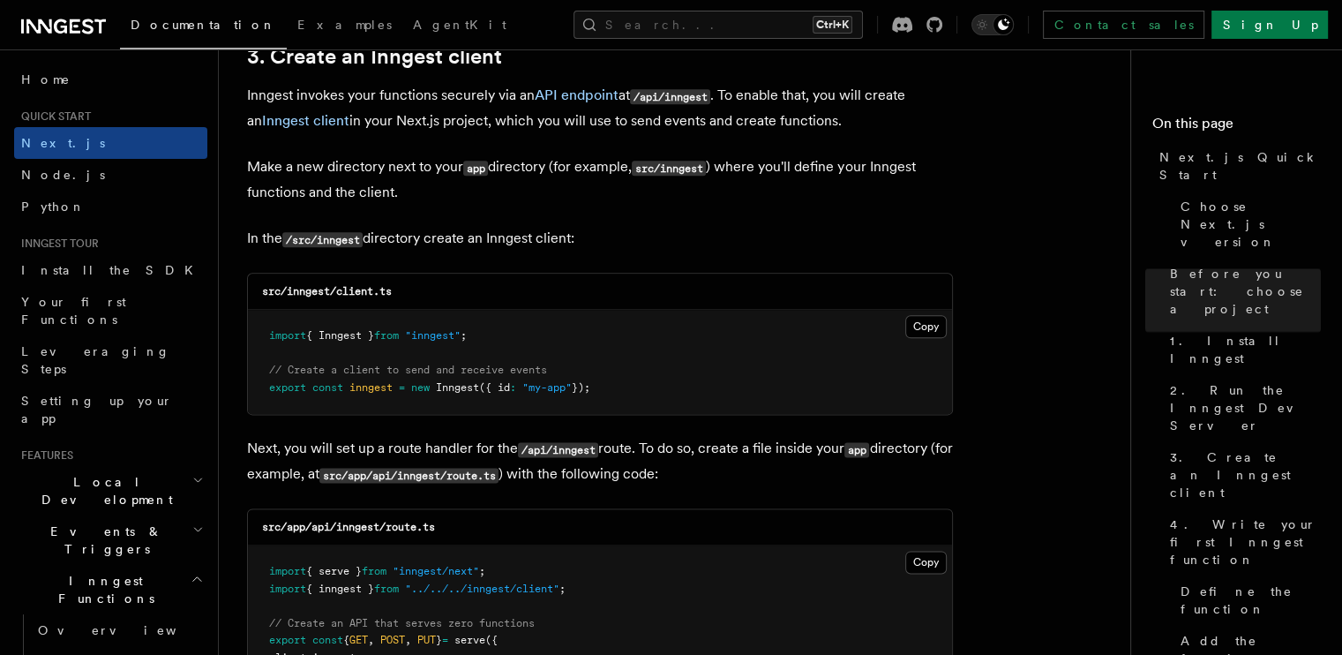
scroll to position [2118, 0]
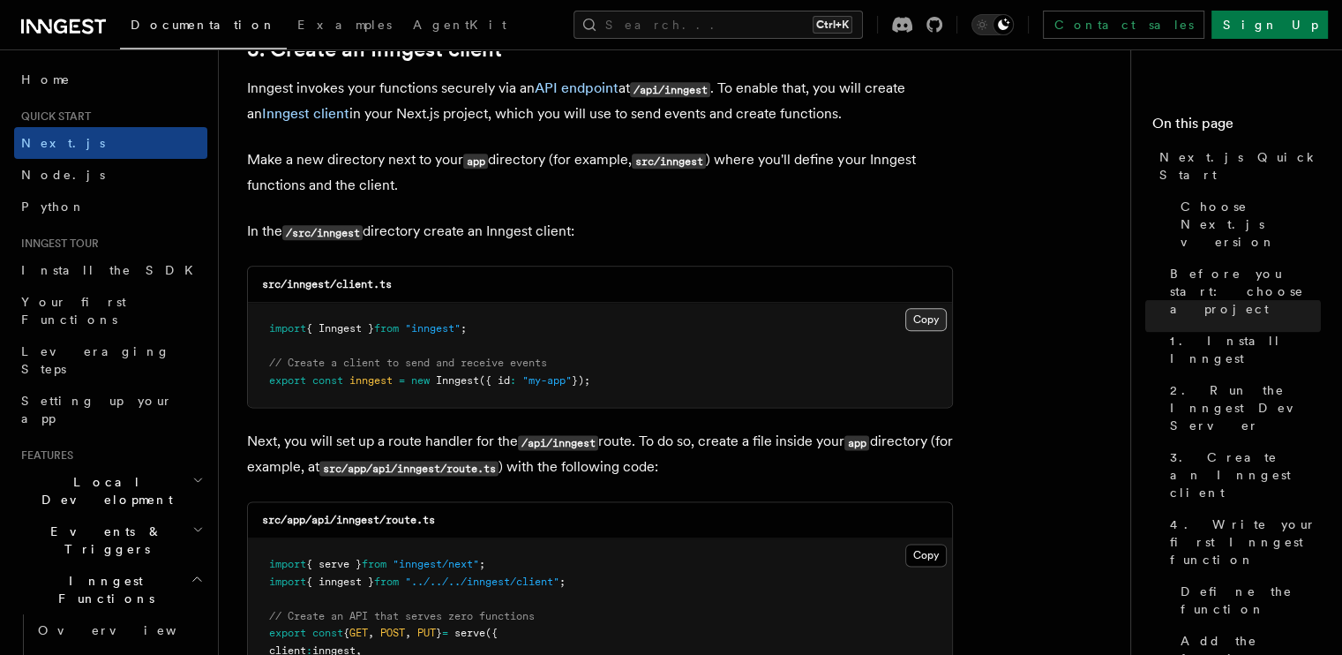
click at [929, 324] on button "Copy Copied" at bounding box center [925, 319] width 41 height 23
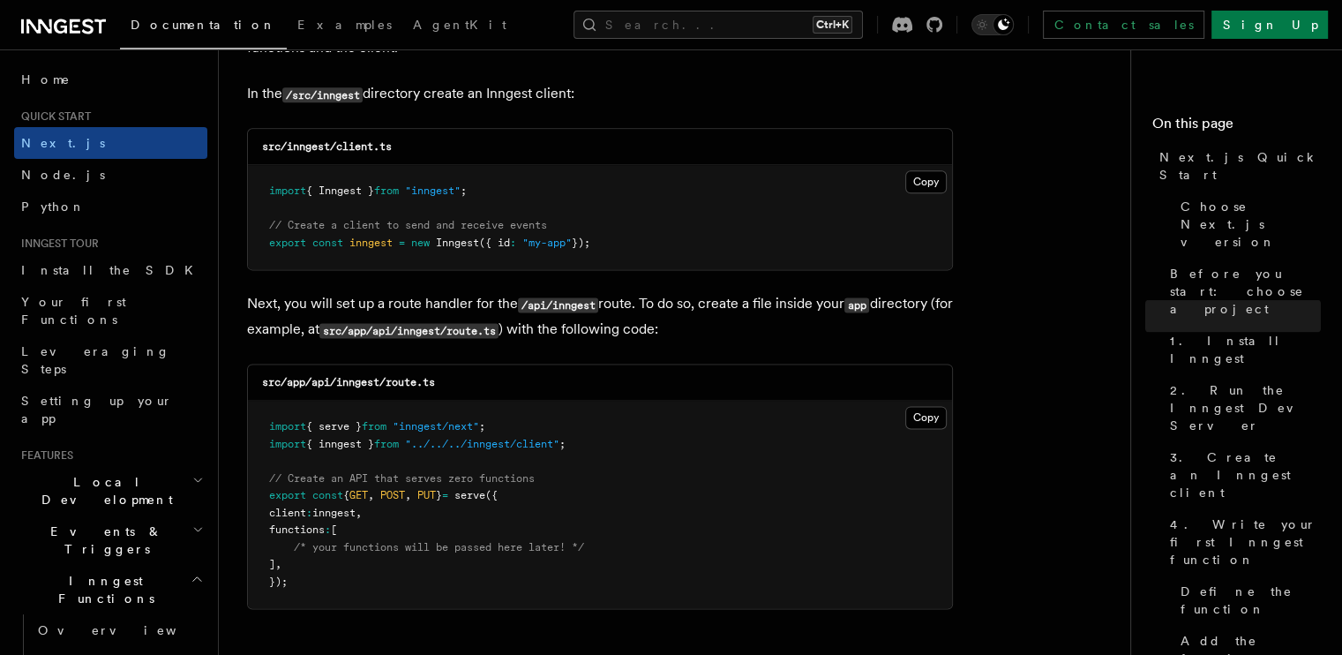
scroll to position [2294, 0]
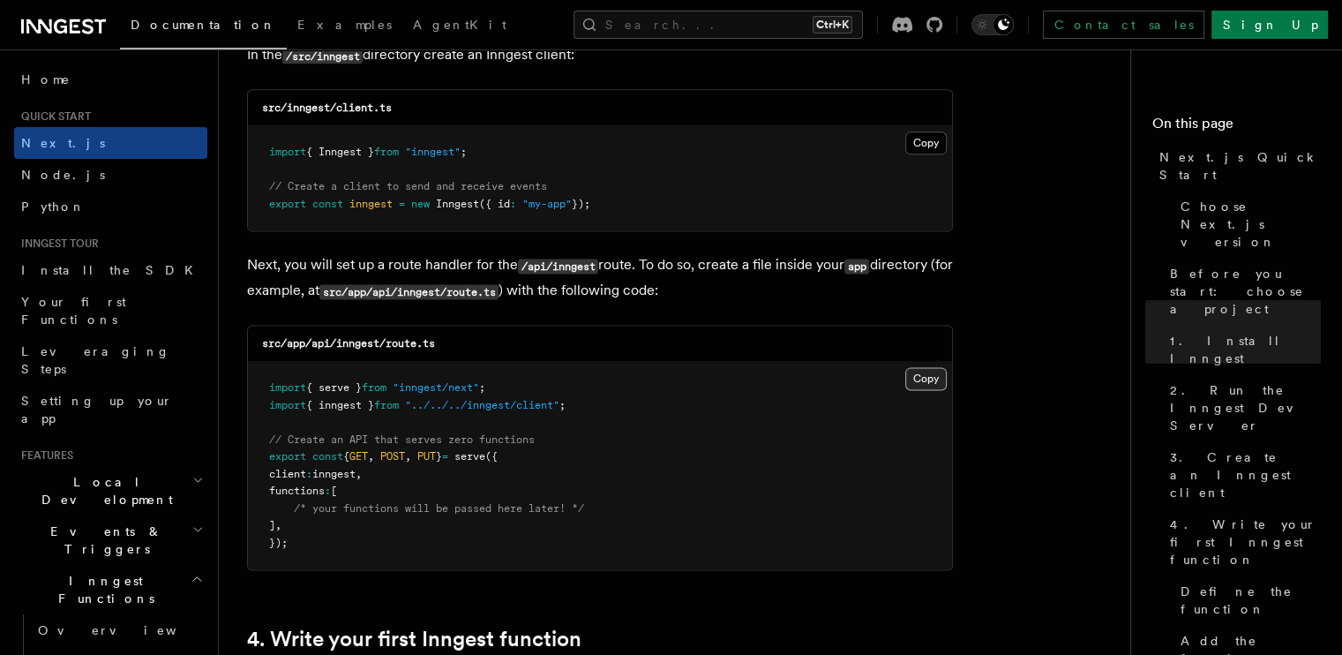
click at [928, 387] on button "Copy Copied" at bounding box center [925, 378] width 41 height 23
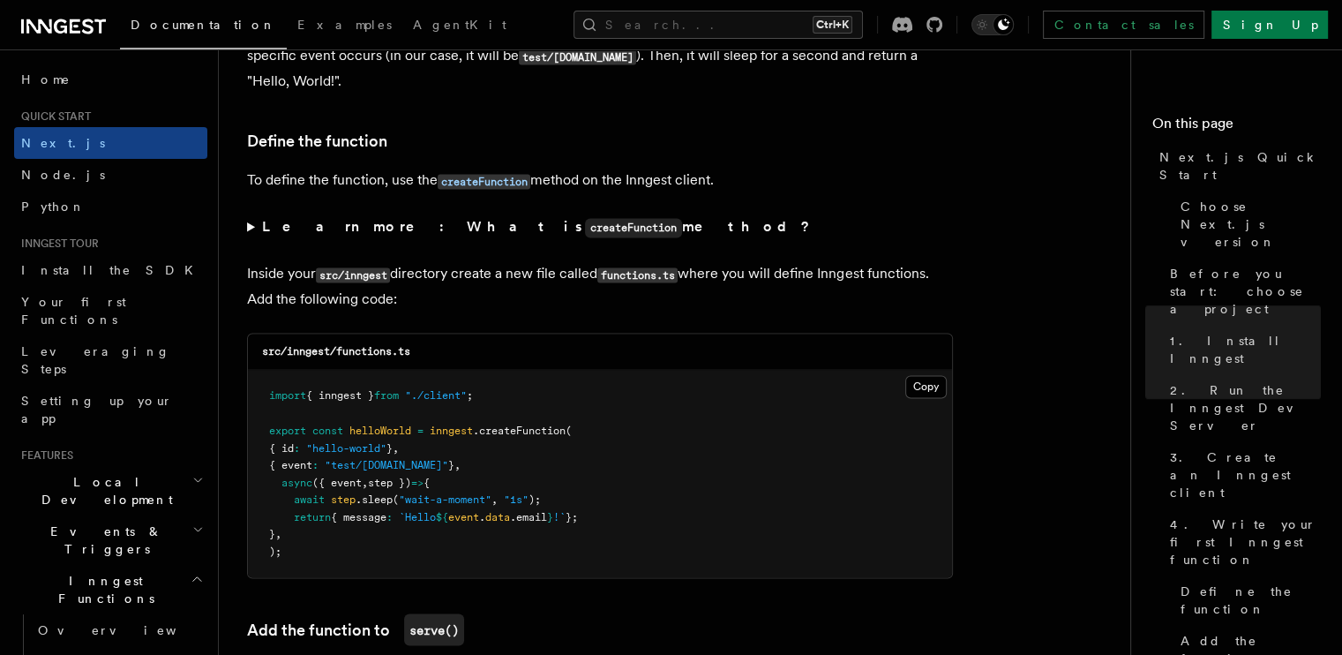
scroll to position [3000, 0]
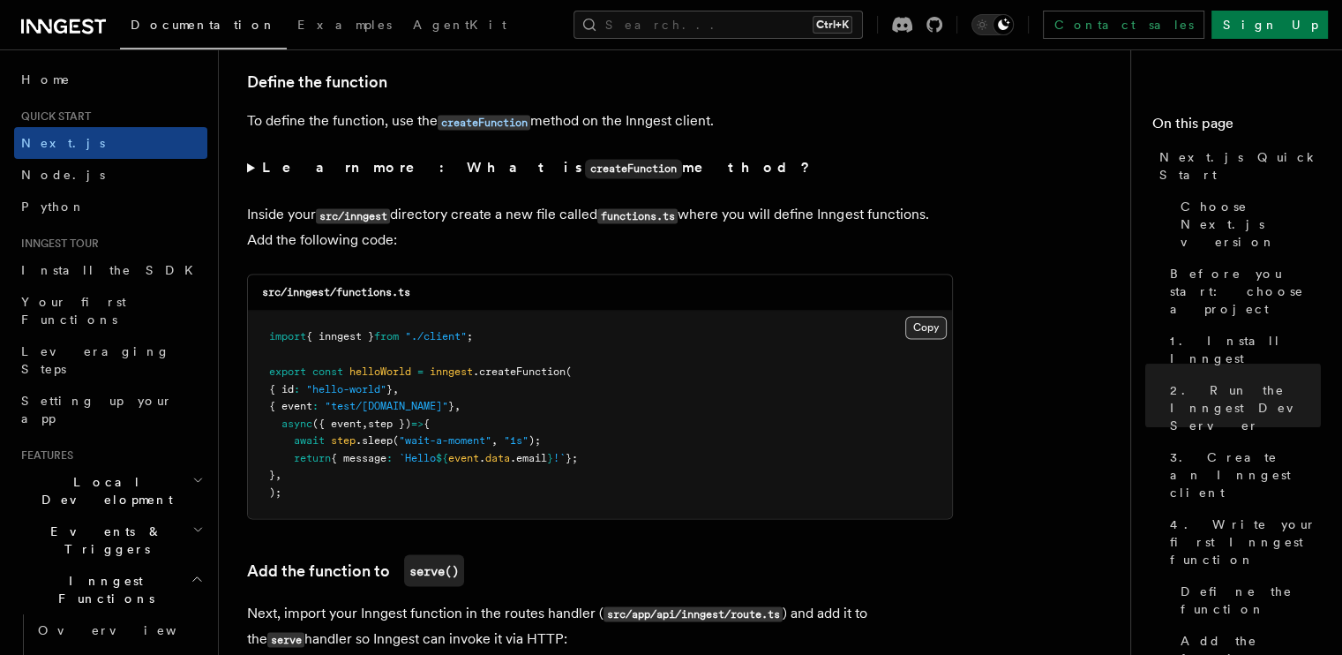
click at [911, 331] on button "Copy Copied" at bounding box center [925, 327] width 41 height 23
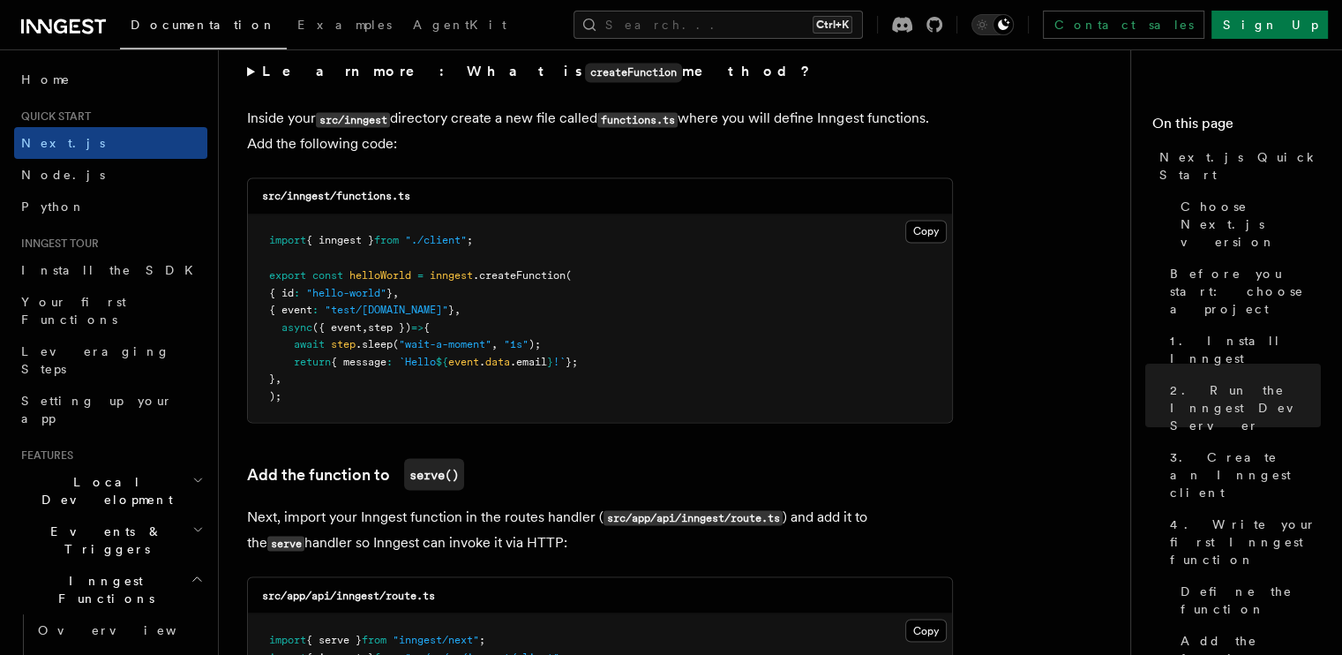
scroll to position [3353, 0]
